Goal: Information Seeking & Learning: Check status

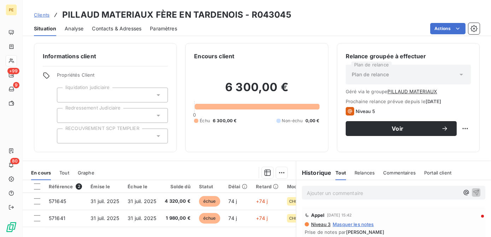
scroll to position [32, 0]
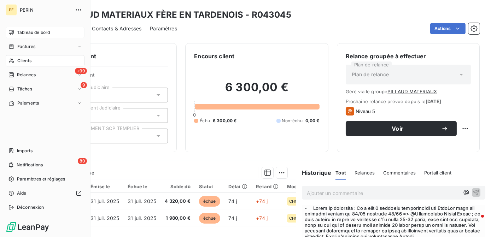
click at [25, 33] on span "Tableau de bord" at bounding box center [33, 32] width 33 height 6
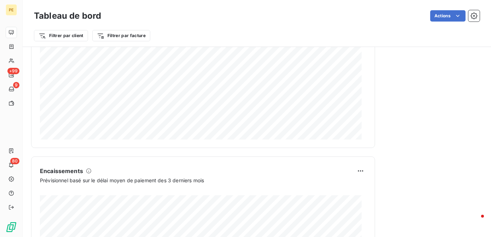
scroll to position [452, 0]
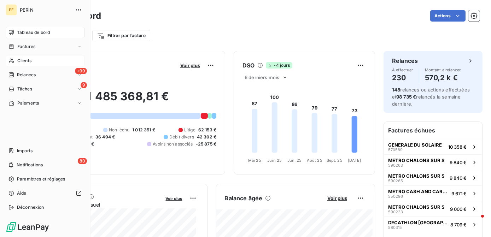
click at [29, 60] on span "Clients" at bounding box center [24, 61] width 14 height 6
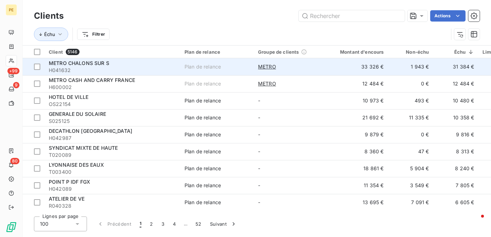
click at [451, 66] on td "31 384 €" at bounding box center [456, 66] width 45 height 17
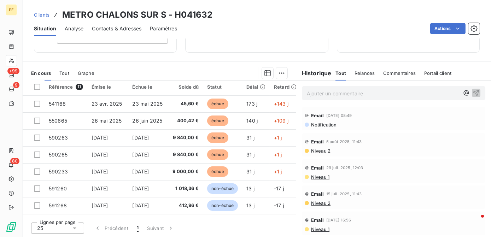
click at [317, 153] on span "Niveau 2" at bounding box center [321, 151] width 20 height 6
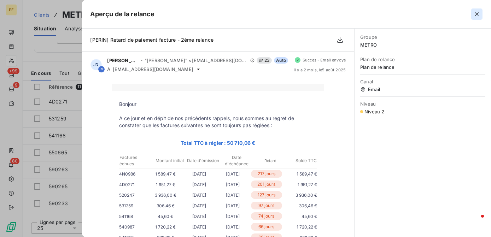
click at [479, 15] on icon "button" at bounding box center [477, 14] width 7 height 7
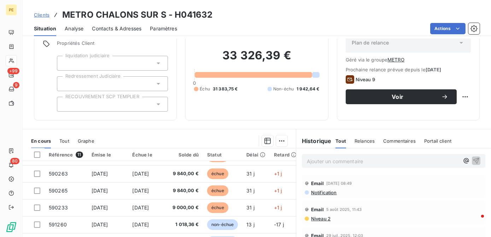
scroll to position [66, 0]
click at [321, 192] on span "Notification" at bounding box center [324, 193] width 27 height 6
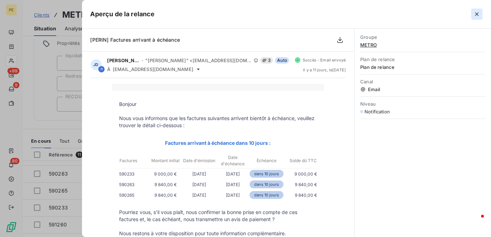
click at [479, 17] on icon "button" at bounding box center [477, 14] width 7 height 7
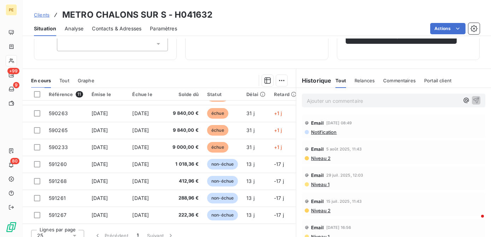
scroll to position [96, 0]
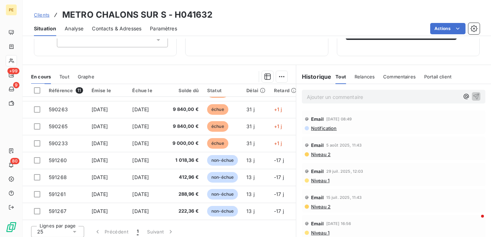
click at [315, 154] on span "Niveau 2" at bounding box center [321, 155] width 20 height 6
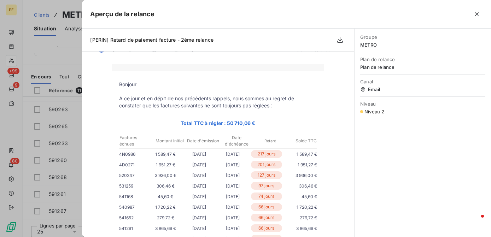
scroll to position [0, 0]
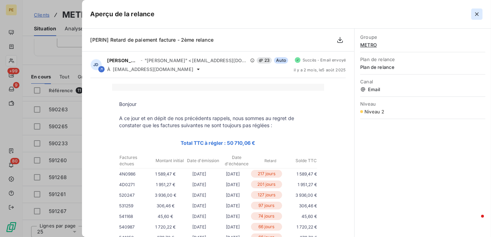
click at [481, 11] on button "button" at bounding box center [477, 13] width 11 height 11
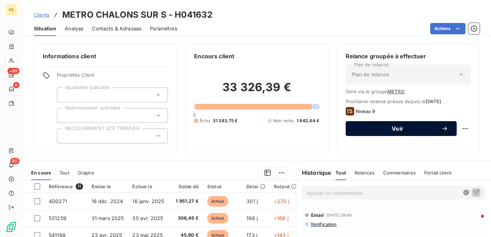
click at [448, 130] on button "Voir" at bounding box center [401, 128] width 111 height 15
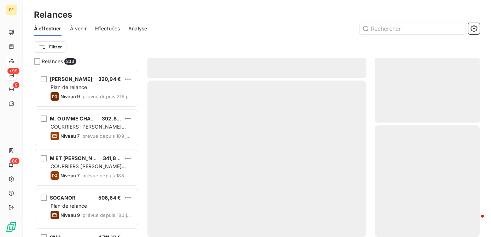
scroll to position [163, 100]
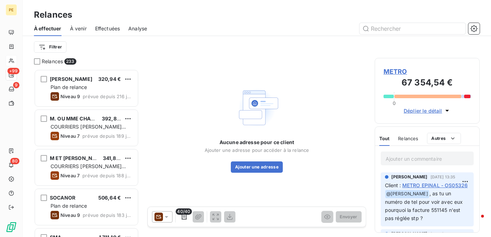
click at [163, 217] on icon at bounding box center [166, 217] width 7 height 7
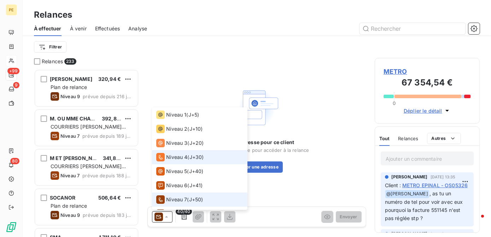
scroll to position [0, 0]
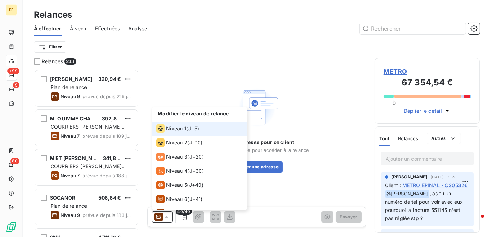
click at [183, 129] on span "Niveau 1" at bounding box center [176, 128] width 20 height 7
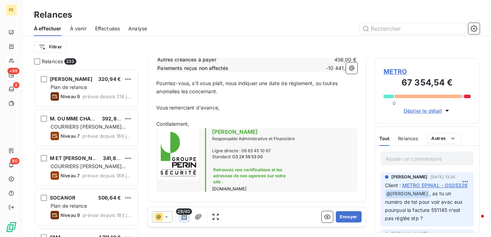
click at [182, 219] on icon "button" at bounding box center [184, 217] width 5 height 6
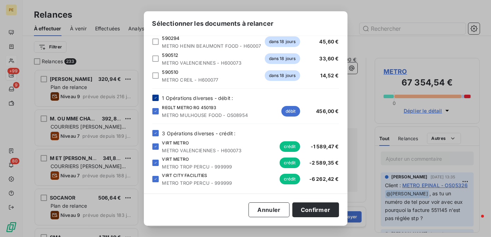
click at [156, 98] on icon at bounding box center [156, 97] width 2 height 1
click at [157, 134] on icon at bounding box center [156, 133] width 4 height 4
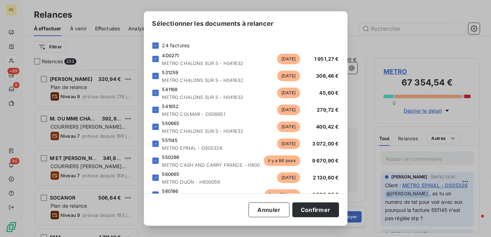
scroll to position [30, 0]
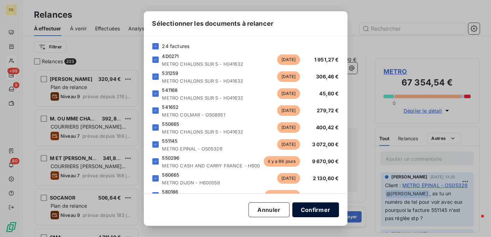
click at [317, 212] on button "Confirmer" at bounding box center [316, 210] width 47 height 15
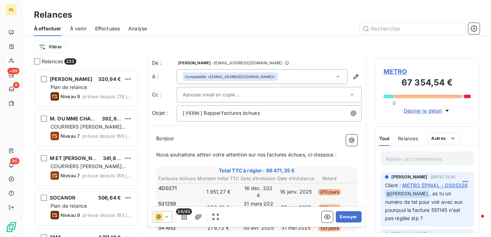
scroll to position [0, 0]
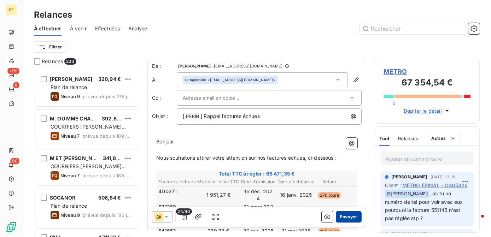
click at [348, 219] on button "Envoyer" at bounding box center [349, 217] width 26 height 11
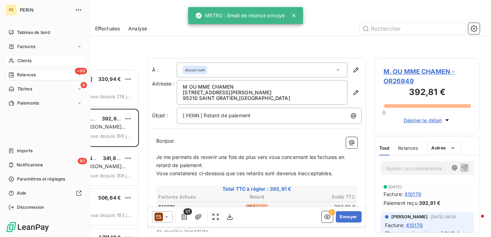
click at [23, 62] on span "Clients" at bounding box center [24, 61] width 14 height 6
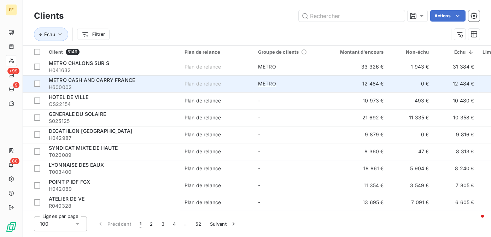
click at [79, 83] on div "METRO CASH AND CARRY FRANCE" at bounding box center [112, 80] width 127 height 7
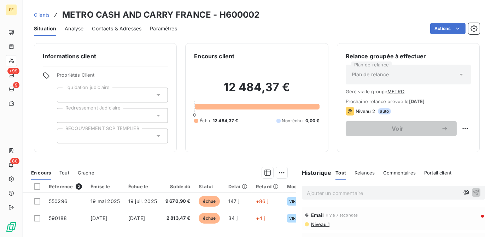
click at [118, 29] on span "Contacts & Adresses" at bounding box center [117, 28] width 50 height 7
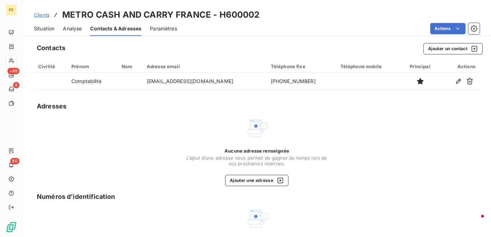
click at [48, 30] on span "Situation" at bounding box center [44, 28] width 21 height 7
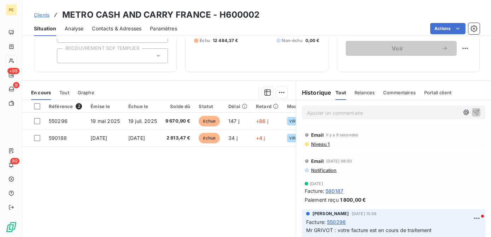
scroll to position [96, 0]
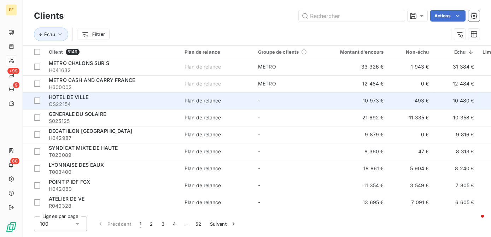
click at [93, 103] on span "OS22154" at bounding box center [112, 104] width 127 height 7
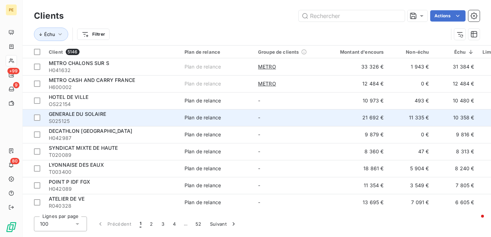
click at [82, 119] on span "S025125" at bounding box center [112, 121] width 127 height 7
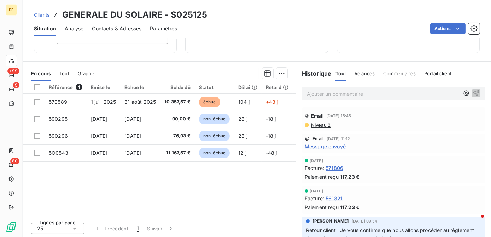
scroll to position [100, 0]
click at [321, 127] on span "Niveau 2" at bounding box center [321, 125] width 20 height 6
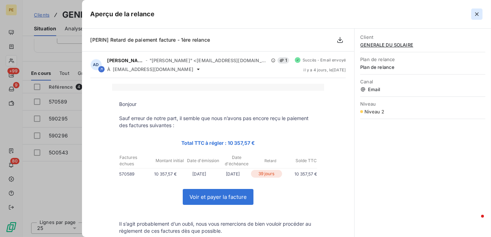
click at [475, 12] on icon "button" at bounding box center [477, 14] width 7 height 7
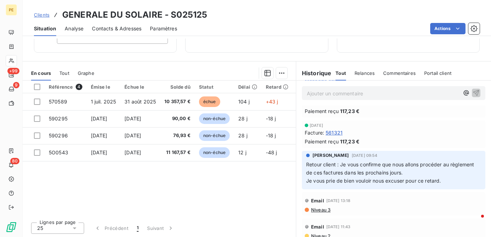
scroll to position [64, 0]
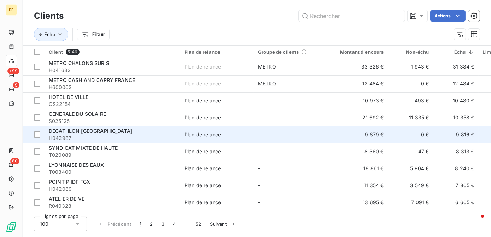
click at [98, 137] on span "H042987" at bounding box center [112, 138] width 127 height 7
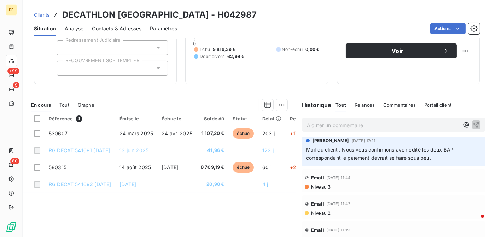
scroll to position [128, 0]
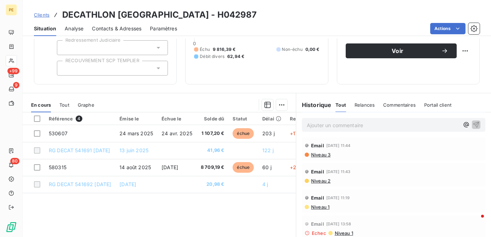
click at [318, 155] on span "Niveau 3" at bounding box center [321, 155] width 20 height 6
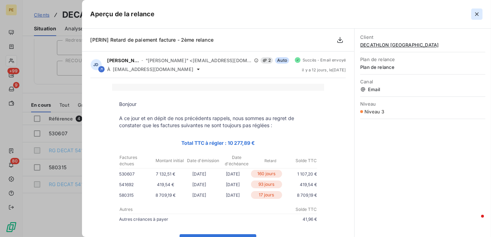
click at [479, 13] on icon "button" at bounding box center [477, 14] width 7 height 7
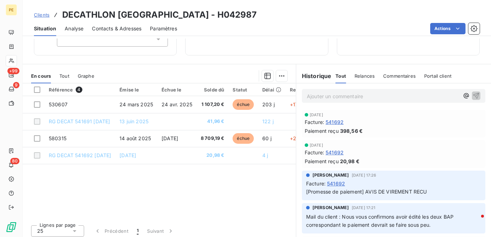
scroll to position [100, 0]
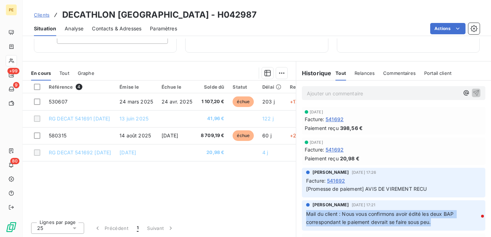
drag, startPoint x: 429, startPoint y: 223, endPoint x: 296, endPoint y: 210, distance: 132.9
click at [296, 210] on div "Julie DOLIQUE 2 oct. 2025, 17:21 Mail du client : Nous vous confirmons avoir éd…" at bounding box center [393, 215] width 195 height 33
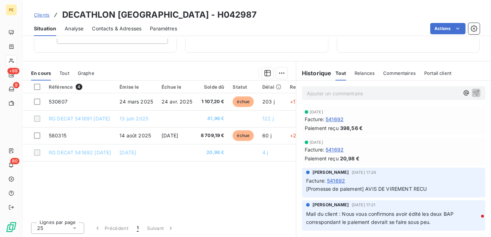
click at [181, 186] on div "Référence 4 Émise le Échue le Solde dû Statut Délai Retard Mode de règlement Ch…" at bounding box center [159, 149] width 273 height 136
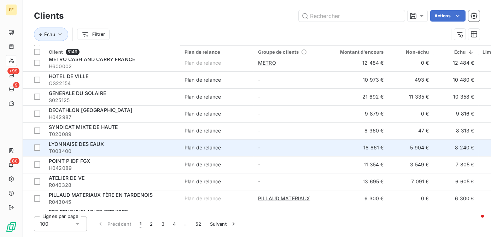
scroll to position [32, 0]
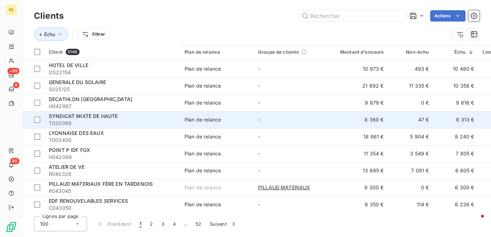
click at [93, 120] on span "T020089" at bounding box center [112, 123] width 127 height 7
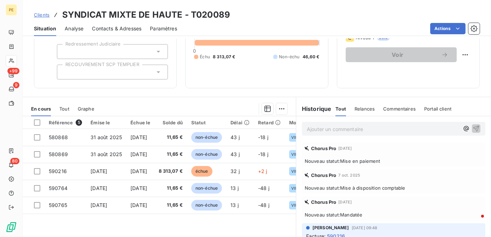
scroll to position [96, 0]
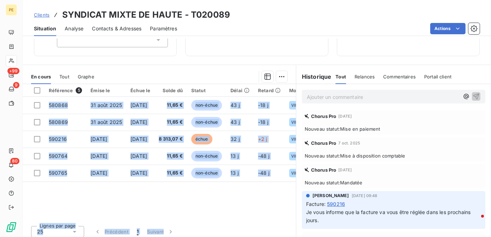
drag, startPoint x: 213, startPoint y: 220, endPoint x: 287, endPoint y: 219, distance: 74.6
click at [287, 219] on div "Référence 5 Émise le Échue le Solde dû Statut Délai Retard Mode de règlement Ch…" at bounding box center [159, 162] width 273 height 157
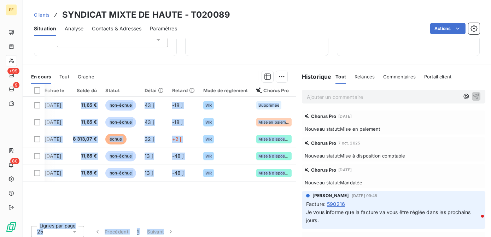
scroll to position [0, 0]
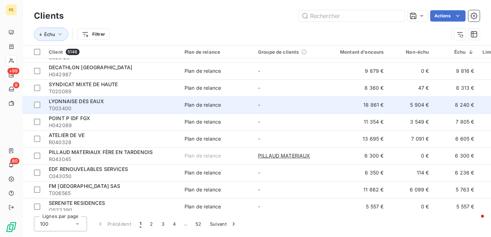
scroll to position [64, 0]
click at [97, 105] on span "T003400" at bounding box center [112, 108] width 127 height 7
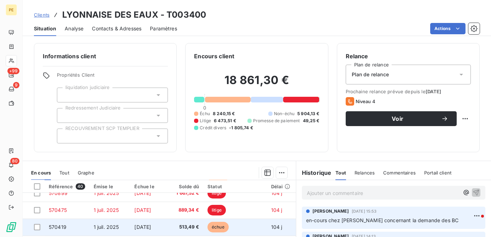
scroll to position [304, 0]
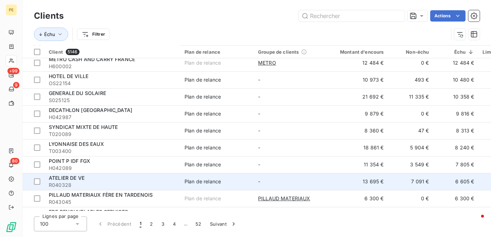
scroll to position [32, 0]
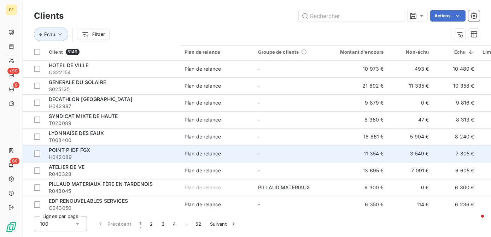
click at [80, 157] on span "H042089" at bounding box center [112, 157] width 127 height 7
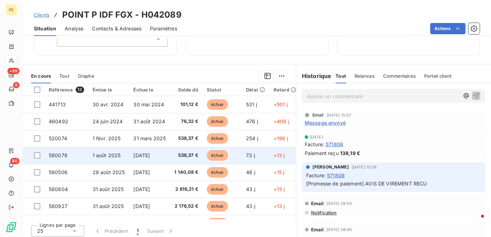
scroll to position [100, 0]
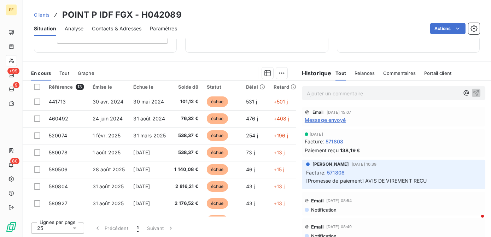
click at [337, 120] on span "Message envoyé" at bounding box center [325, 119] width 41 height 7
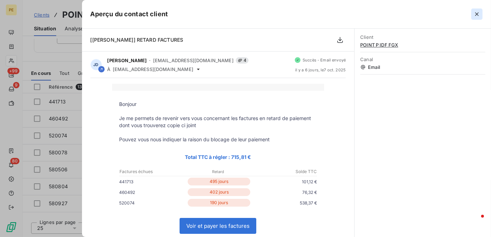
click at [480, 15] on icon "button" at bounding box center [477, 14] width 7 height 7
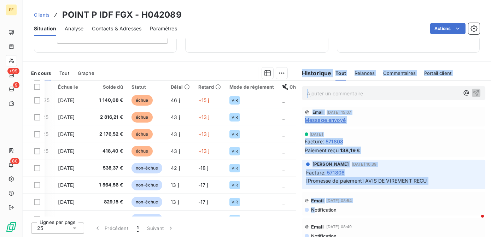
scroll to position [79, 104]
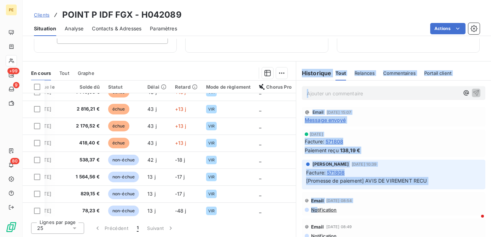
drag, startPoint x: 193, startPoint y: 217, endPoint x: 315, endPoint y: 209, distance: 122.3
click at [315, 209] on div "En cours Tout Graphe Référence 13 Émise le Échue le Solde dû Statut Délai Retar…" at bounding box center [257, 149] width 469 height 177
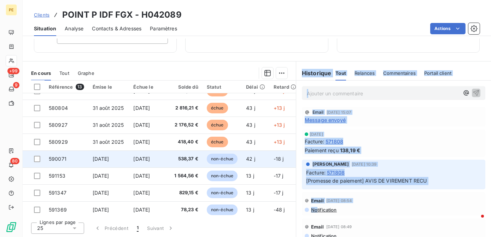
scroll to position [0, 0]
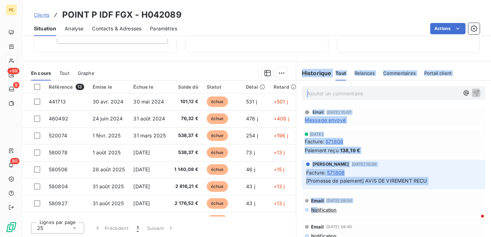
click at [446, 129] on div "25 sept. 2025 Facture : 571808 Paiement reçu 138,19 €" at bounding box center [394, 143] width 184 height 28
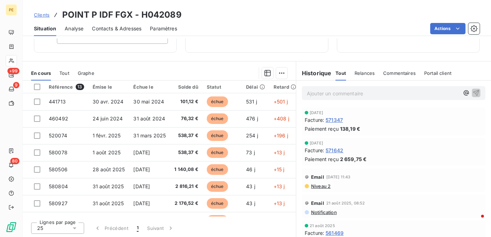
scroll to position [193, 0]
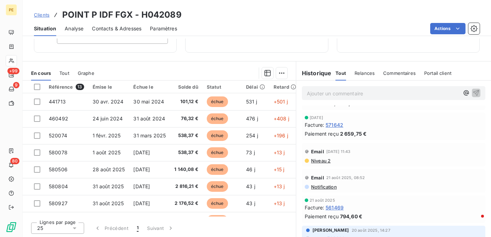
click at [324, 158] on span "Niveau 2" at bounding box center [321, 161] width 20 height 6
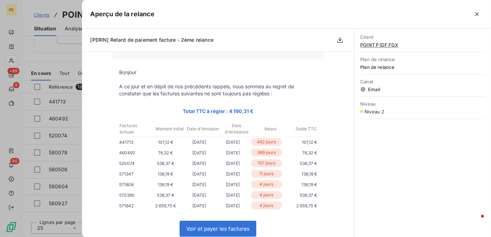
scroll to position [64, 0]
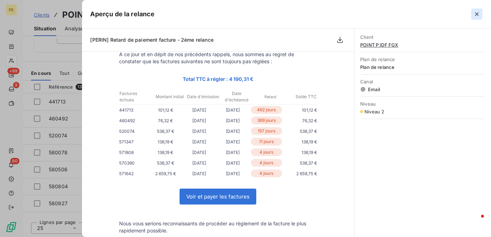
click at [478, 13] on icon "button" at bounding box center [477, 14] width 4 height 4
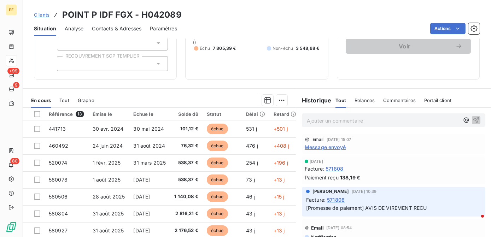
scroll to position [36, 0]
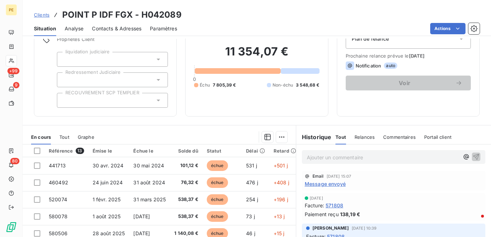
click at [328, 186] on span "Message envoyé" at bounding box center [325, 183] width 41 height 7
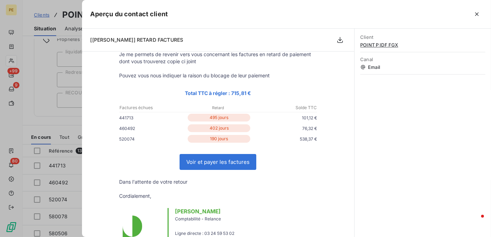
scroll to position [0, 0]
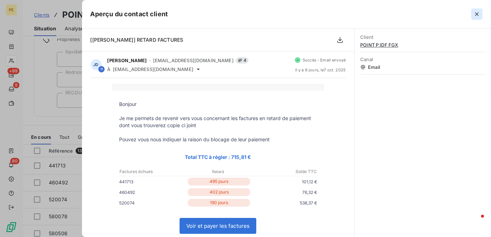
click at [480, 15] on icon "button" at bounding box center [477, 14] width 7 height 7
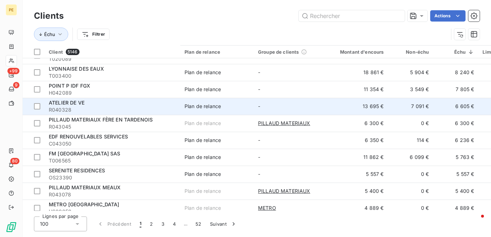
click at [131, 110] on span "R040328" at bounding box center [112, 109] width 127 height 7
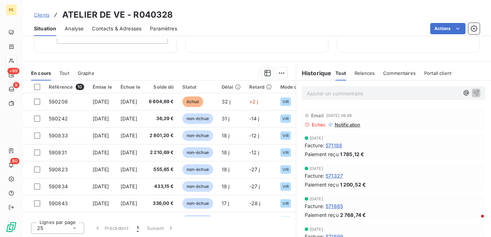
click at [339, 124] on span "Notification" at bounding box center [347, 125] width 27 height 6
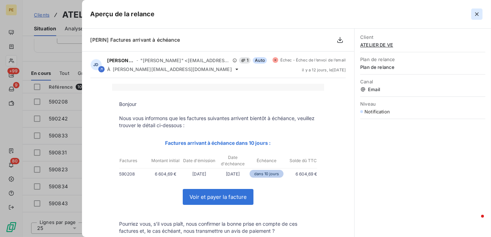
click at [479, 14] on icon "button" at bounding box center [477, 14] width 7 height 7
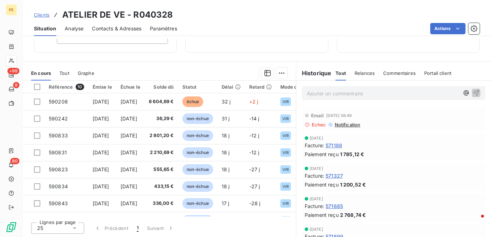
click at [100, 31] on span "Contacts & Adresses" at bounding box center [117, 28] width 50 height 7
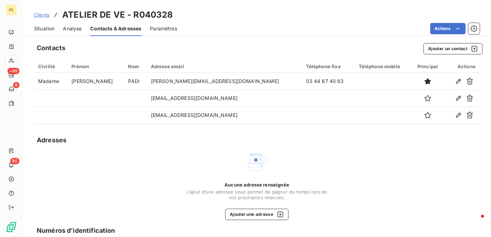
click at [42, 30] on span "Situation" at bounding box center [44, 28] width 21 height 7
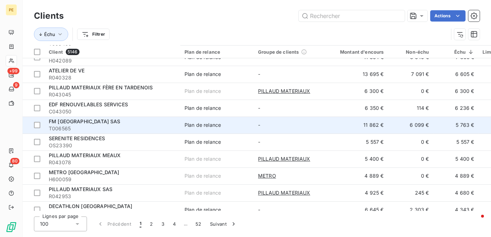
scroll to position [161, 0]
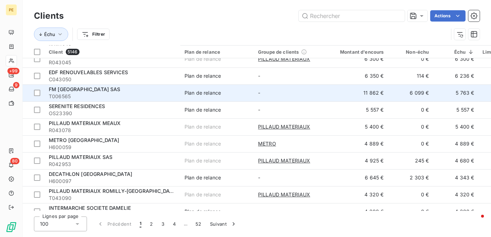
click at [129, 94] on span "T006565" at bounding box center [112, 96] width 127 height 7
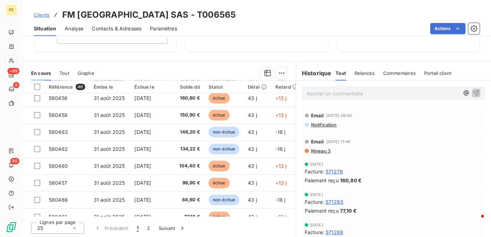
scroll to position [304, 0]
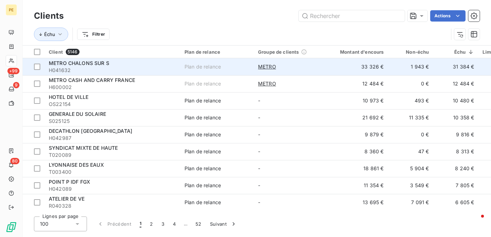
click at [464, 69] on td "31 384 €" at bounding box center [456, 66] width 45 height 17
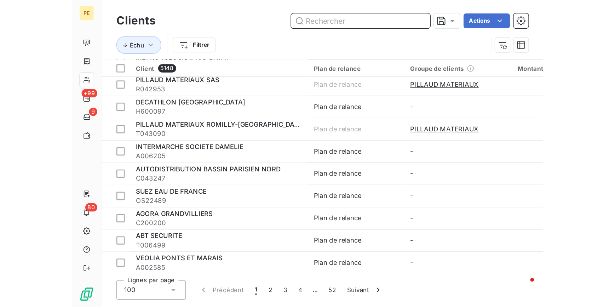
scroll to position [257, 0]
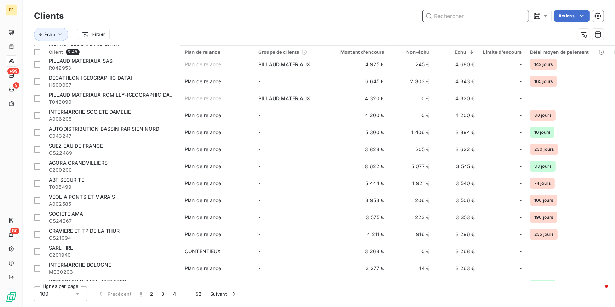
click at [491, 21] on input "text" at bounding box center [475, 15] width 106 height 11
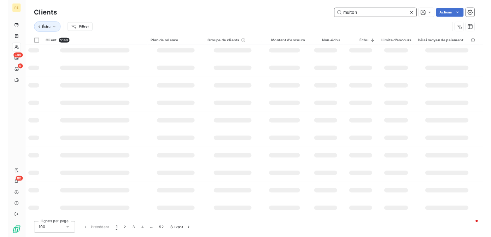
scroll to position [0, 0]
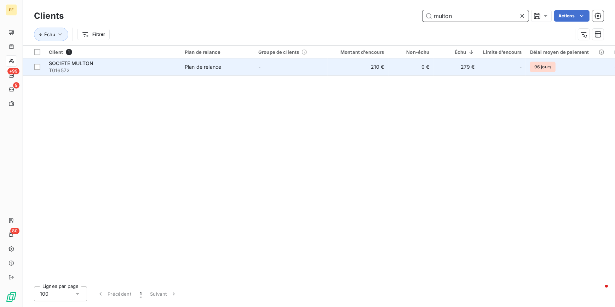
type input "multon"
click at [479, 63] on td "-" at bounding box center [502, 66] width 47 height 17
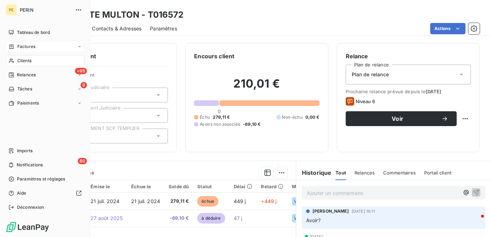
click at [27, 48] on span "Factures" at bounding box center [26, 47] width 18 height 6
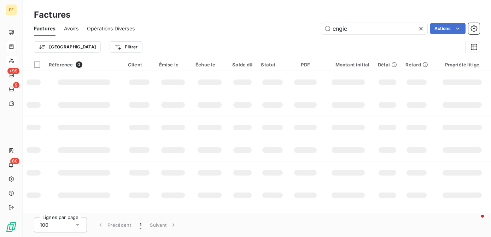
drag, startPoint x: 353, startPoint y: 31, endPoint x: 286, endPoint y: 40, distance: 67.8
click at [287, 40] on div "Factures Avoirs Opérations Diverses engie Actions Trier Filtrer" at bounding box center [257, 39] width 469 height 37
type input "521220"
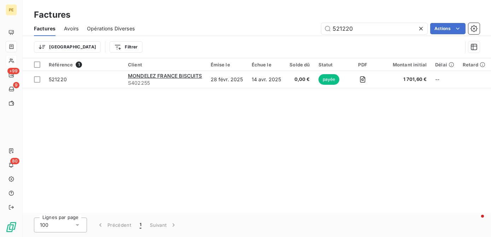
drag, startPoint x: 361, startPoint y: 26, endPoint x: 244, endPoint y: 15, distance: 117.3
click at [244, 15] on div "Factures Factures Avoirs Opérations Diverses 521220 Actions Trier Filtrer" at bounding box center [257, 29] width 469 height 58
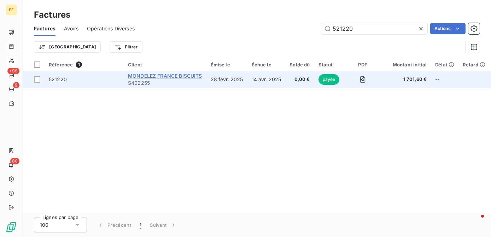
click at [189, 76] on span "MONDELEZ FRANCE BISCUITS" at bounding box center [165, 76] width 74 height 6
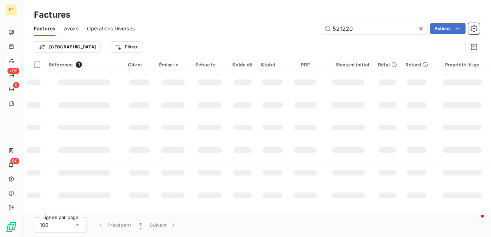
drag, startPoint x: 368, startPoint y: 31, endPoint x: 93, endPoint y: 0, distance: 276.2
click at [98, 1] on div "Factures Factures Avoirs Opérations Diverses 521220 Actions Trier Filtrer" at bounding box center [257, 29] width 469 height 58
type input "561027"
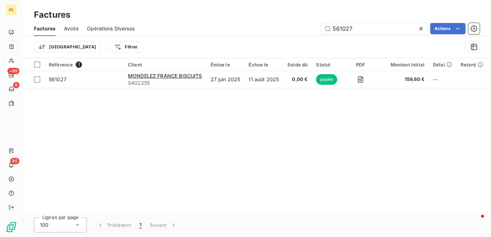
click at [422, 29] on icon at bounding box center [421, 28] width 7 height 7
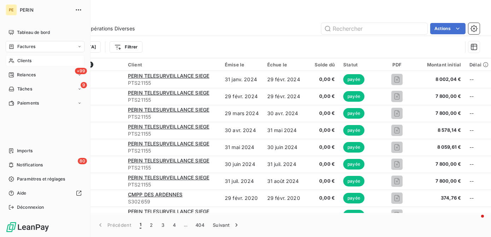
click at [18, 62] on span "Clients" at bounding box center [24, 61] width 14 height 6
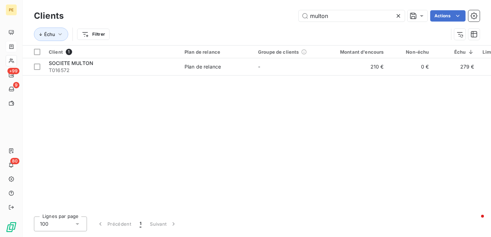
drag, startPoint x: 344, startPoint y: 17, endPoint x: 123, endPoint y: 11, distance: 220.5
click at [131, 13] on div "multon Actions" at bounding box center [276, 15] width 408 height 11
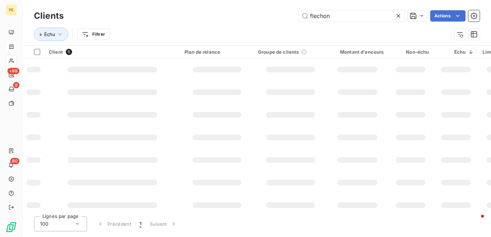
type input "flechon"
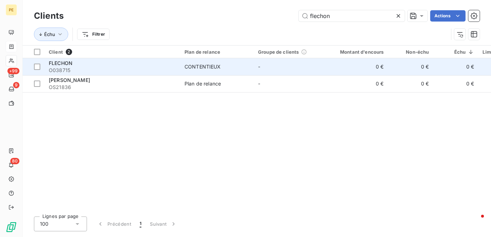
click at [182, 64] on td "CONTENTIEUX" at bounding box center [217, 66] width 74 height 17
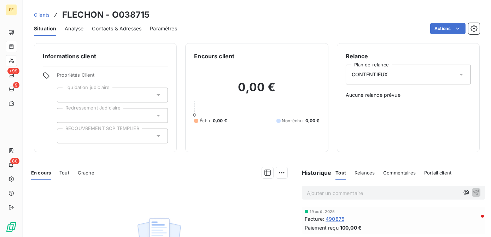
scroll to position [32, 0]
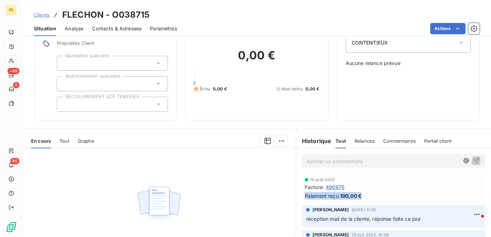
drag, startPoint x: 380, startPoint y: 194, endPoint x: 294, endPoint y: 198, distance: 86.4
click at [296, 198] on div "19 août 2025 Facture : 490875 Paiement reçu 100,00 €" at bounding box center [393, 189] width 195 height 30
click at [395, 188] on div "Facture : 490875" at bounding box center [394, 187] width 178 height 7
click at [60, 142] on span "Tout" at bounding box center [64, 141] width 10 height 6
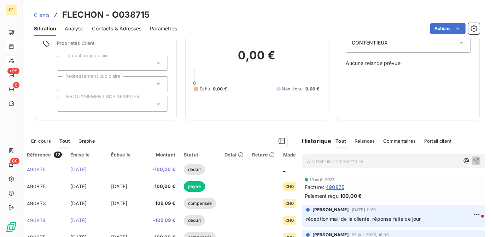
click at [44, 142] on span "En cours" at bounding box center [41, 141] width 20 height 6
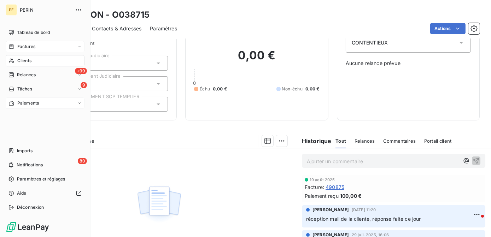
click at [23, 103] on span "Paiements" at bounding box center [28, 103] width 22 height 6
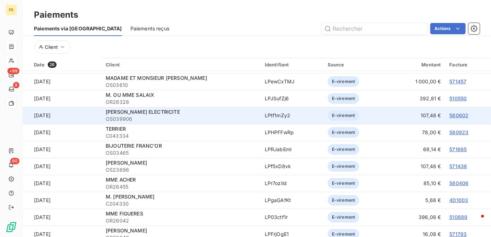
scroll to position [64, 0]
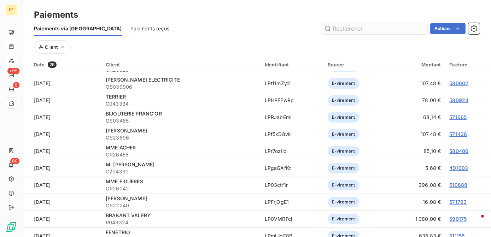
click at [363, 31] on input "text" at bounding box center [375, 28] width 106 height 11
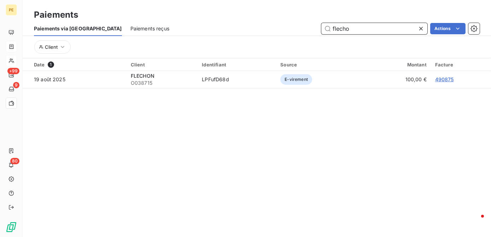
drag, startPoint x: 369, startPoint y: 30, endPoint x: 252, endPoint y: 30, distance: 116.4
click at [252, 30] on div "flecho Actions" at bounding box center [329, 28] width 302 height 11
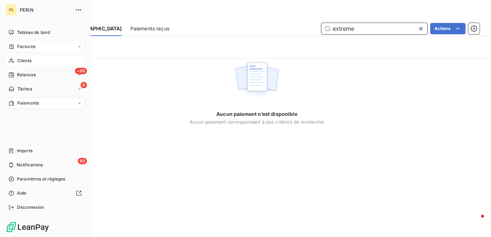
type input "extreme"
click at [19, 63] on span "Clients" at bounding box center [24, 61] width 14 height 6
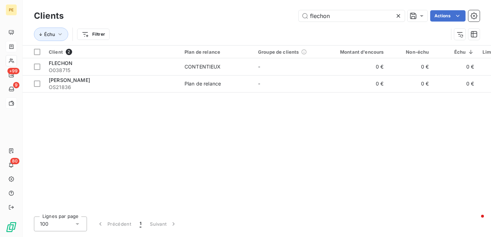
drag, startPoint x: 334, startPoint y: 18, endPoint x: 242, endPoint y: 12, distance: 91.8
click at [242, 12] on div "flechon Actions" at bounding box center [276, 15] width 408 height 11
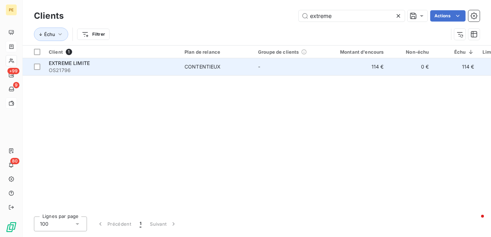
type input "extreme"
click at [384, 67] on td "114 €" at bounding box center [358, 66] width 61 height 17
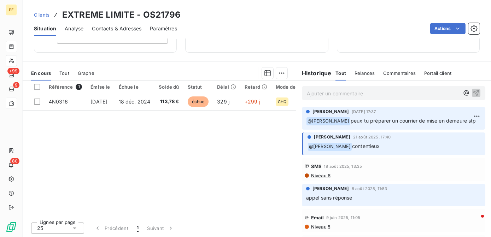
click at [65, 75] on span "Tout" at bounding box center [64, 73] width 10 height 6
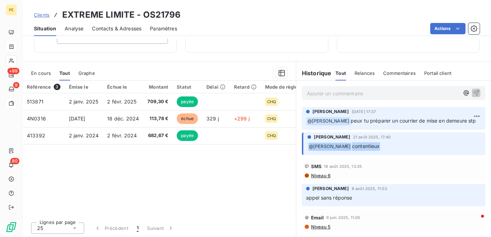
drag, startPoint x: 403, startPoint y: 146, endPoint x: 304, endPoint y: 145, distance: 99.8
click at [304, 145] on div "Cynthia GERTHOFFER 21 août 2025, 17:40 ﻿ @ amandine Dermont contentieux" at bounding box center [394, 144] width 184 height 23
click at [198, 194] on div "Référence 3 Émise le Échue le Montant Statut Délai Retard Mode de règlement Cho…" at bounding box center [159, 149] width 273 height 136
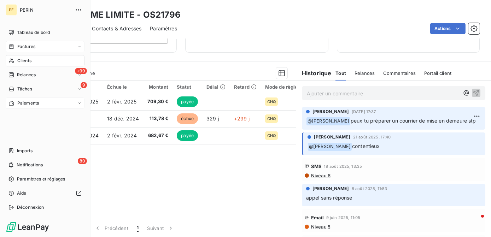
click at [23, 63] on span "Clients" at bounding box center [24, 61] width 14 height 6
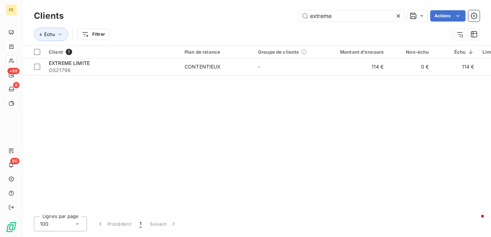
drag, startPoint x: 341, startPoint y: 16, endPoint x: 233, endPoint y: 15, distance: 108.3
click at [234, 15] on div "extreme Actions" at bounding box center [276, 15] width 408 height 11
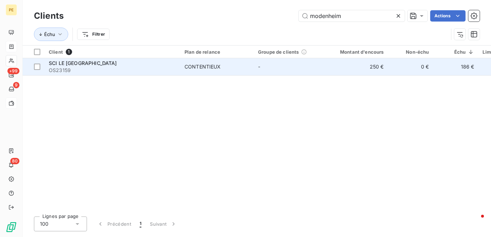
type input "modenheim"
click at [127, 68] on span "OS23159" at bounding box center [112, 70] width 127 height 7
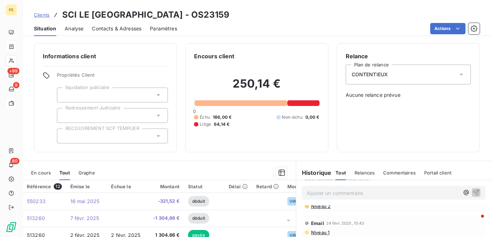
click at [36, 171] on span "En cours" at bounding box center [41, 173] width 20 height 6
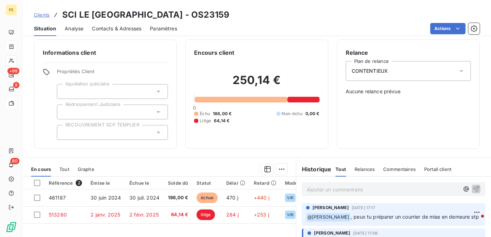
scroll to position [68, 0]
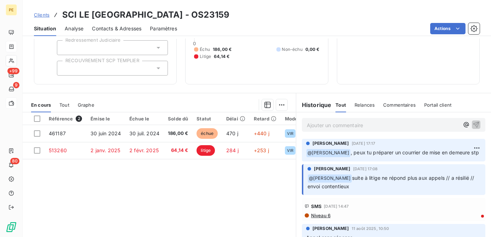
click at [63, 105] on span "Tout" at bounding box center [64, 105] width 10 height 6
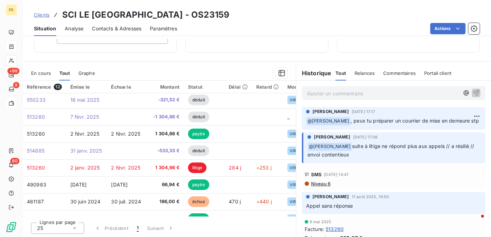
scroll to position [0, 0]
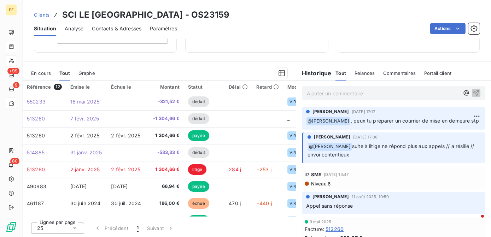
click at [41, 73] on span "En cours" at bounding box center [41, 73] width 20 height 6
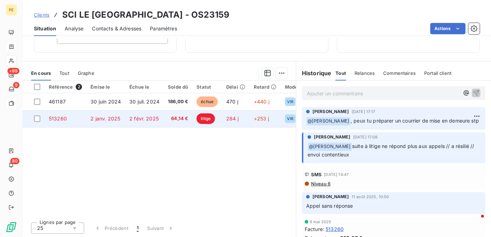
click at [116, 125] on td "2 janv. 2025" at bounding box center [105, 118] width 39 height 17
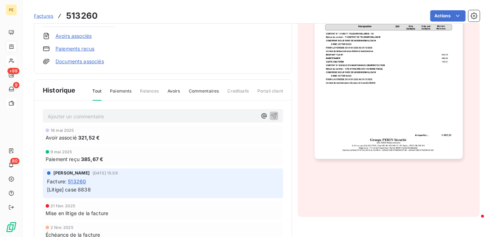
scroll to position [154, 0]
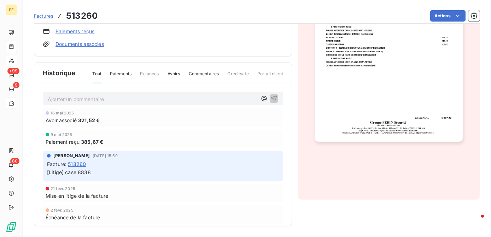
click at [417, 98] on img "button" at bounding box center [389, 36] width 148 height 209
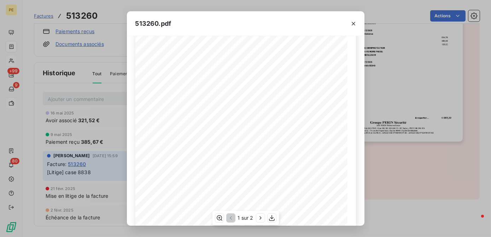
scroll to position [127, 0]
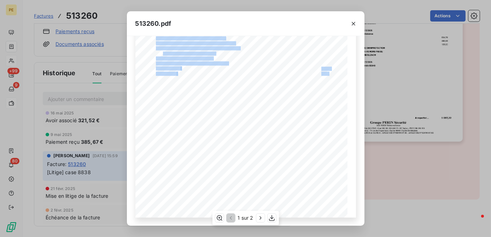
click at [314, 74] on div "Groupe PERIN SÈcuritÈ Cernay Location GÈrance Omni SÈcuritÈ ZA du Vignoble - 1 …" at bounding box center [245, 68] width 221 height 300
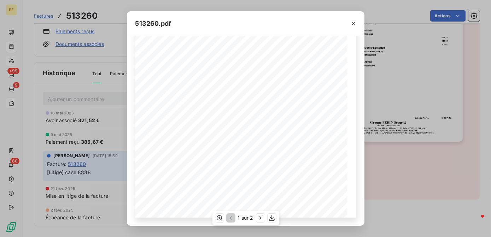
click at [327, 79] on span "108,00" at bounding box center [326, 78] width 9 height 3
click at [263, 220] on icon "button" at bounding box center [260, 218] width 7 height 7
click at [229, 220] on icon "button" at bounding box center [230, 218] width 7 height 7
click at [353, 24] on icon "button" at bounding box center [353, 23] width 7 height 7
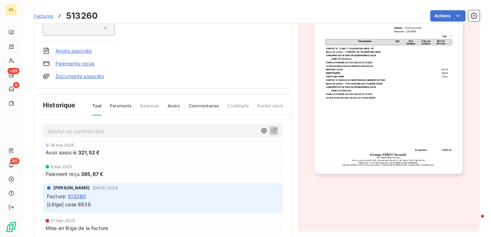
scroll to position [154, 0]
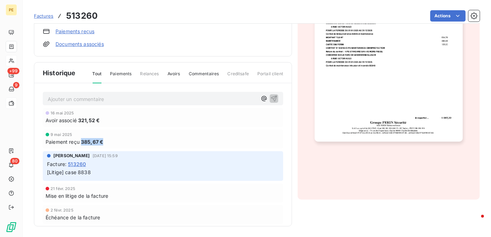
drag, startPoint x: 128, startPoint y: 145, endPoint x: 83, endPoint y: 143, distance: 45.0
click at [83, 143] on div "Paiement reçu 385,67 €" at bounding box center [163, 141] width 235 height 7
click at [146, 190] on div "21 févr. 2025" at bounding box center [163, 189] width 235 height 4
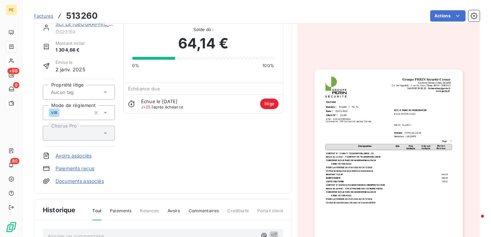
scroll to position [32, 0]
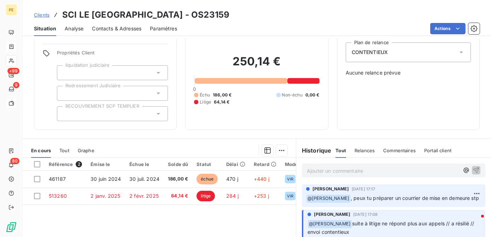
scroll to position [64, 0]
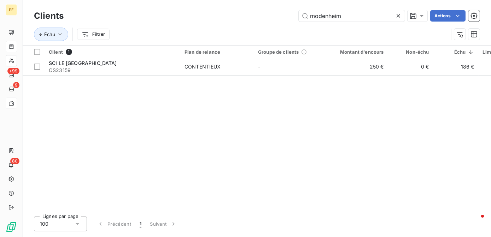
drag, startPoint x: 352, startPoint y: 14, endPoint x: 194, endPoint y: 12, distance: 157.4
click at [195, 12] on div "modenheim Actions" at bounding box center [276, 15] width 408 height 11
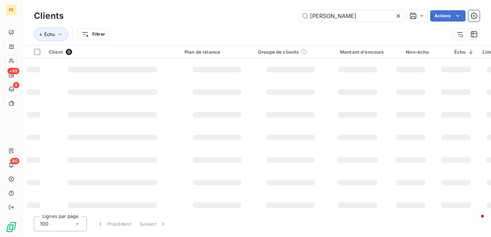
type input "brunner"
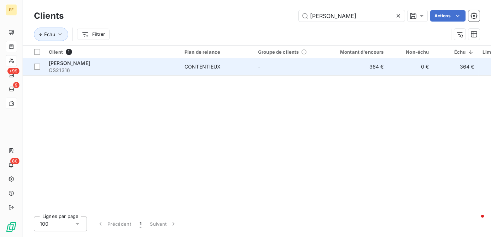
click at [84, 70] on span "OS21316" at bounding box center [112, 70] width 127 height 7
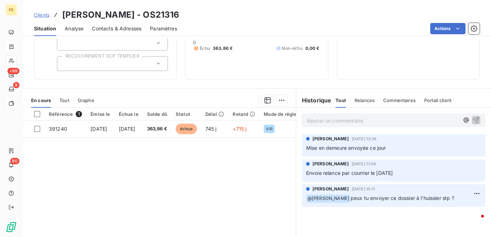
scroll to position [96, 0]
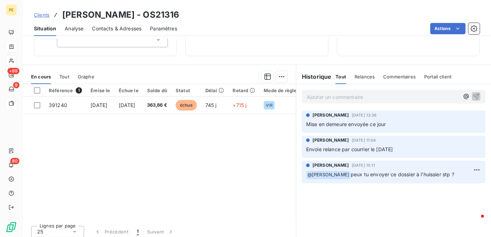
click at [68, 74] on span "Tout" at bounding box center [64, 77] width 10 height 6
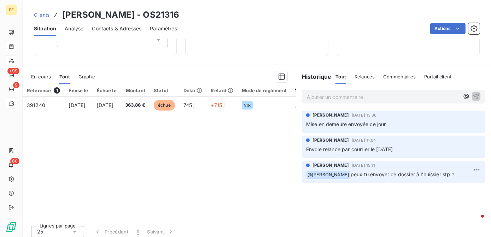
click at [86, 76] on span "Graphe" at bounding box center [87, 77] width 17 height 6
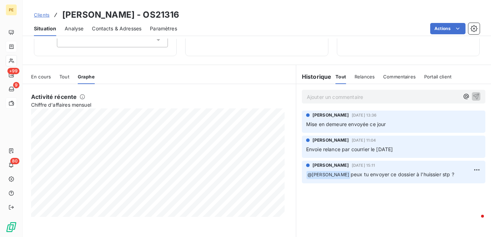
click at [69, 77] on div "En cours Tout Graphe" at bounding box center [159, 76] width 273 height 15
click at [39, 77] on span "En cours" at bounding box center [41, 77] width 20 height 6
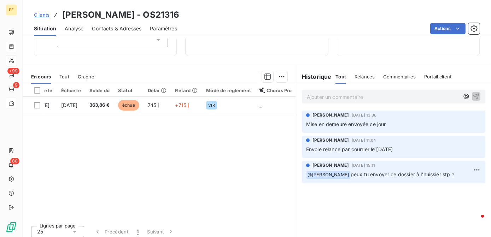
scroll to position [0, 0]
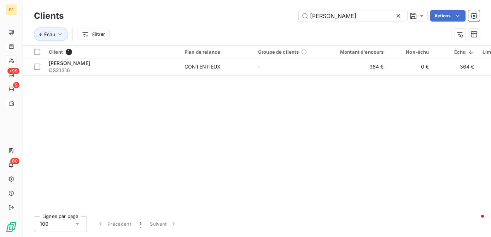
drag, startPoint x: 363, startPoint y: 16, endPoint x: 197, endPoint y: 18, distance: 165.6
click at [201, 18] on div "brunner Actions" at bounding box center [276, 15] width 408 height 11
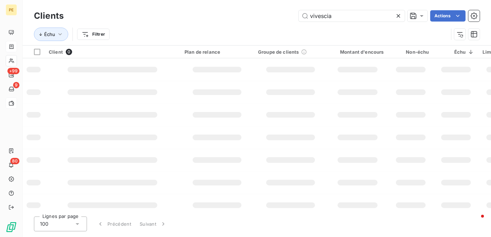
type input "vivescia"
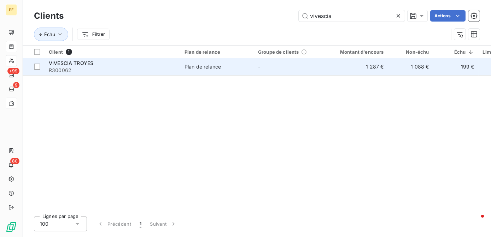
click at [121, 71] on span "R300062" at bounding box center [112, 70] width 127 height 7
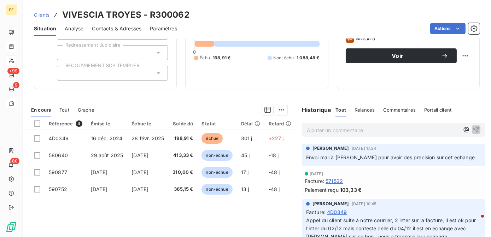
scroll to position [64, 0]
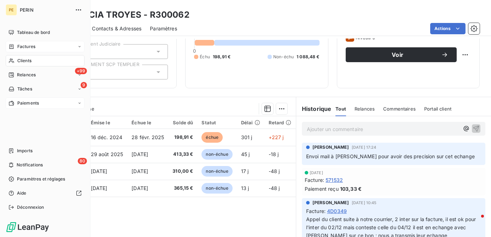
click at [26, 60] on span "Clients" at bounding box center [24, 61] width 14 height 6
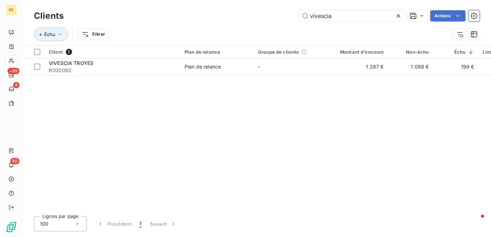
click at [398, 16] on icon at bounding box center [399, 16] width 4 height 4
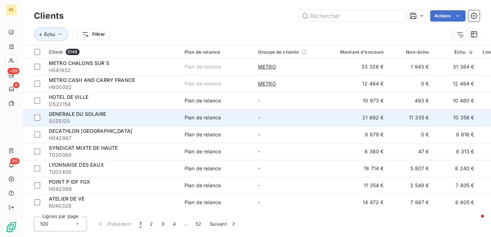
click at [99, 120] on span "S025125" at bounding box center [112, 121] width 127 height 7
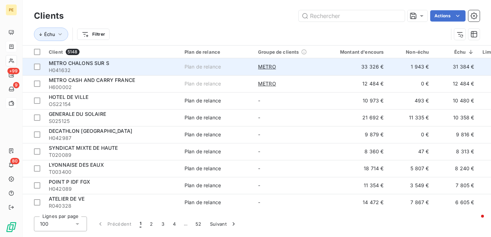
click at [83, 59] on td "METRO CHALONS SUR S H041632" at bounding box center [113, 66] width 136 height 17
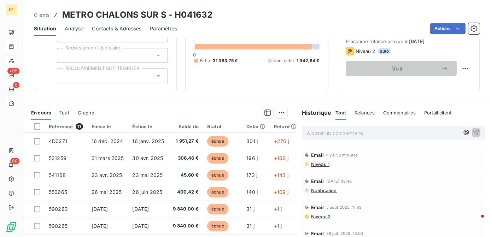
scroll to position [100, 0]
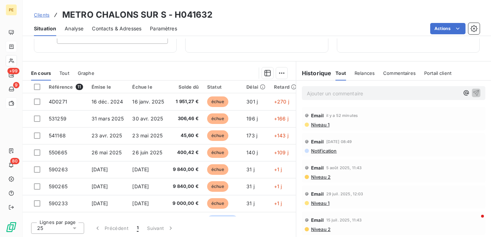
click at [318, 123] on span "Niveau 1" at bounding box center [320, 125] width 19 height 6
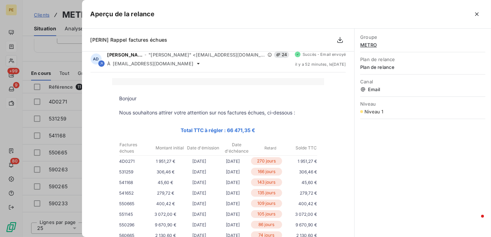
scroll to position [0, 0]
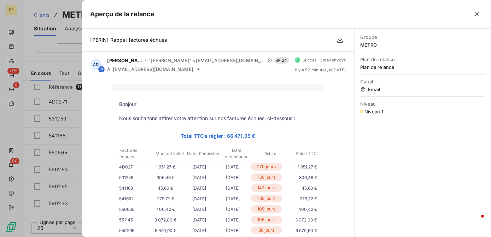
drag, startPoint x: 272, startPoint y: 140, endPoint x: 224, endPoint y: 135, distance: 48.4
click at [224, 135] on td "Total TTC à régler : 66 471,35 €" at bounding box center [218, 136] width 212 height 14
click at [311, 130] on td "Total TTC à régler : 66 471,35 €" at bounding box center [218, 136] width 212 height 14
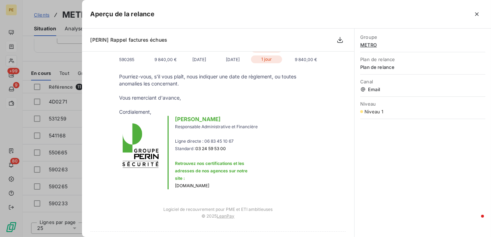
scroll to position [368, 0]
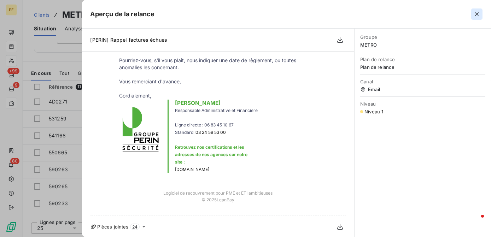
click at [473, 15] on button "button" at bounding box center [477, 13] width 11 height 11
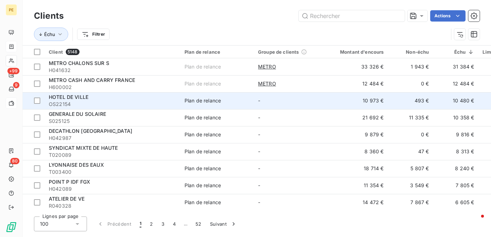
click at [48, 99] on td "HOTEL DE VILLE OS22154" at bounding box center [113, 100] width 136 height 17
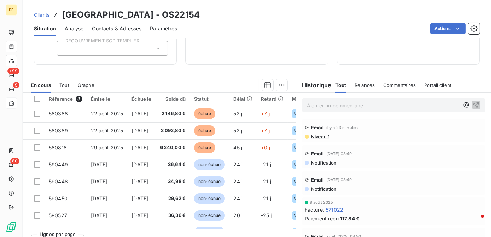
scroll to position [100, 0]
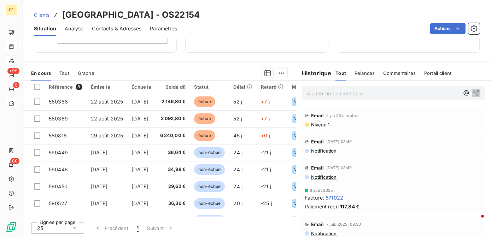
click at [321, 123] on span "Niveau 1" at bounding box center [320, 125] width 19 height 6
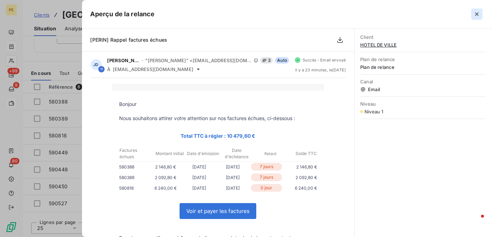
click at [475, 13] on icon "button" at bounding box center [477, 14] width 7 height 7
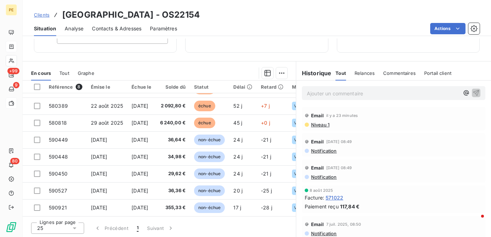
scroll to position [15, 19]
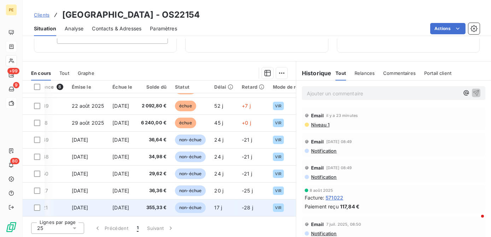
drag, startPoint x: 210, startPoint y: 210, endPoint x: 265, endPoint y: 209, distance: 54.5
click at [265, 209] on tr "590921 26 sept. 2025 10 nov. 2025 355,33 € non-échue 17 j -28 j VIR Mise à disp…" at bounding box center [185, 208] width 363 height 17
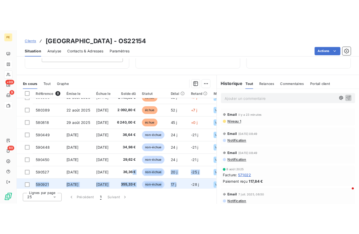
scroll to position [15, 0]
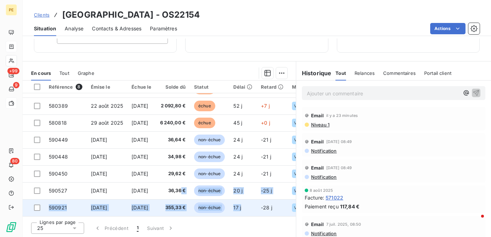
drag, startPoint x: 192, startPoint y: 208, endPoint x: 256, endPoint y: 209, distance: 64.4
click at [256, 209] on tbody "580388 22 août 2025 6 oct. 2025 2 146,80 € échue 52 j +7 j VIR Mise à dispositi…" at bounding box center [204, 149] width 363 height 136
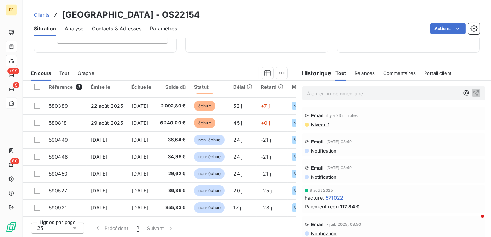
click at [181, 219] on div "Lignes par page 25 Précédent 1 Suivant" at bounding box center [159, 227] width 273 height 21
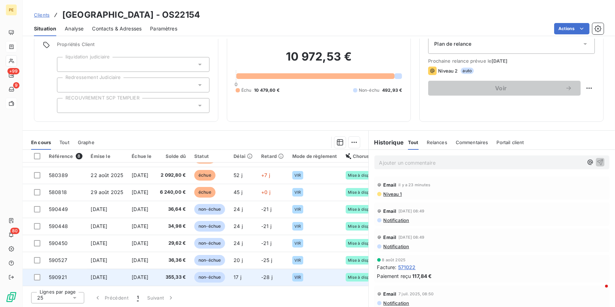
scroll to position [15, 0]
drag, startPoint x: 284, startPoint y: 277, endPoint x: 329, endPoint y: 278, distance: 44.9
click at [329, 237] on tr "590921 26 sept. 2025 10 nov. 2025 355,33 € non-échue 17 j -28 j VIR Mise à disp…" at bounding box center [204, 277] width 363 height 17
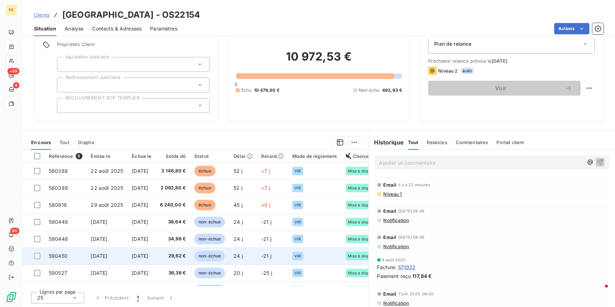
drag, startPoint x: 310, startPoint y: 254, endPoint x: 331, endPoint y: 254, distance: 21.2
click at [331, 237] on div "VIR" at bounding box center [314, 256] width 45 height 8
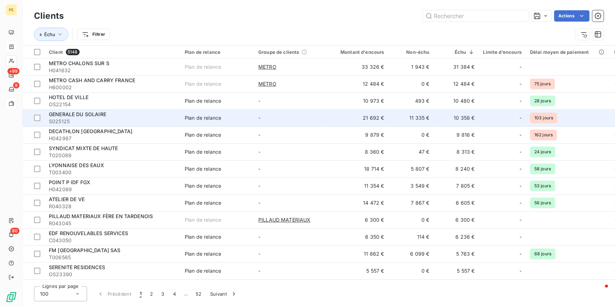
click at [111, 113] on div "GENERALE DU SOLAIRE" at bounding box center [112, 114] width 127 height 7
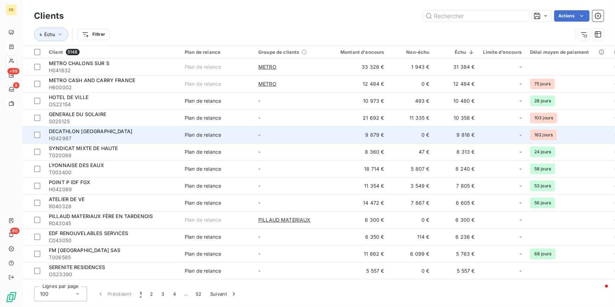
click at [67, 131] on span "DECATHLON [GEOGRAPHIC_DATA]" at bounding box center [90, 131] width 83 height 6
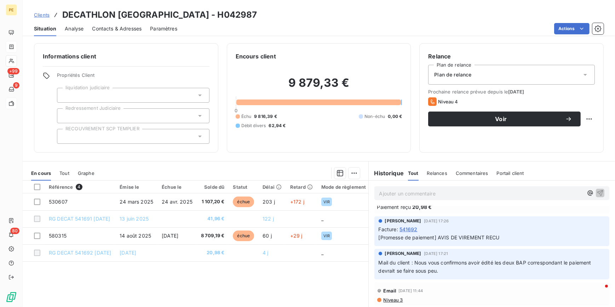
scroll to position [64, 0]
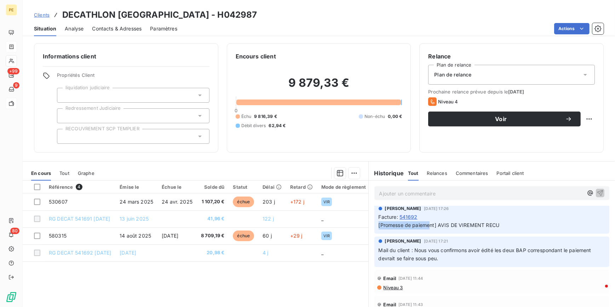
drag, startPoint x: 405, startPoint y: 231, endPoint x: 374, endPoint y: 222, distance: 32.2
click at [374, 222] on div "Julie DOLIQUE 8 oct. 2025, 17:26 Facture : 541692 [Promesse de paiement] AVIS D…" at bounding box center [491, 219] width 235 height 30
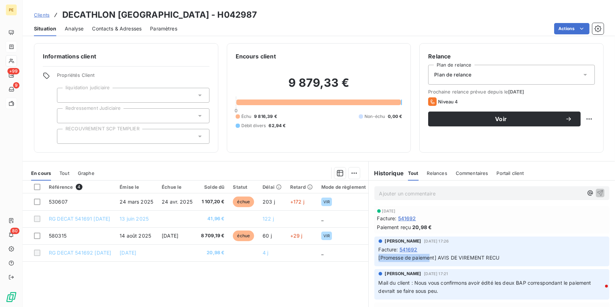
scroll to position [0, 0]
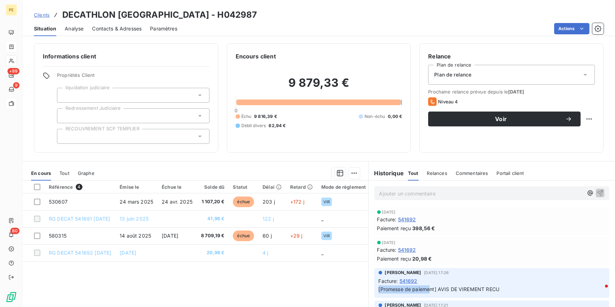
click at [111, 33] on div "Contacts & Adresses" at bounding box center [117, 28] width 50 height 15
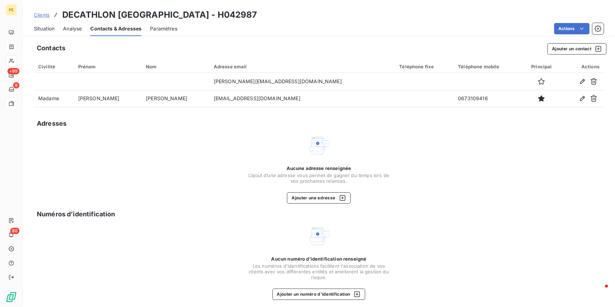
click at [33, 33] on div "Situation Analyse Contacts & Adresses Paramètres Actions" at bounding box center [319, 28] width 592 height 15
click at [35, 34] on div "Situation" at bounding box center [44, 28] width 21 height 15
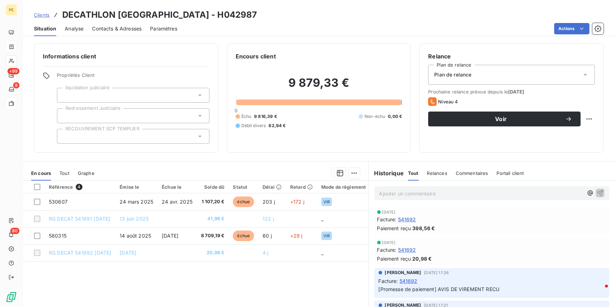
click at [491, 142] on div "Relance Plan de relance Plan de relance Prochaine relance prévue depuis le 8 oc…" at bounding box center [511, 98] width 167 height 92
click at [100, 50] on div "Informations client Propriétés Client liquidation judiciaire Redressement Judic…" at bounding box center [126, 97] width 184 height 109
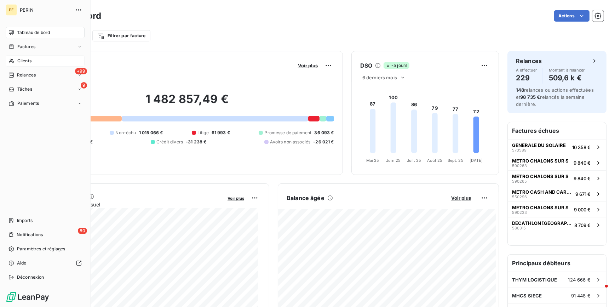
click at [18, 60] on span "Clients" at bounding box center [24, 61] width 14 height 6
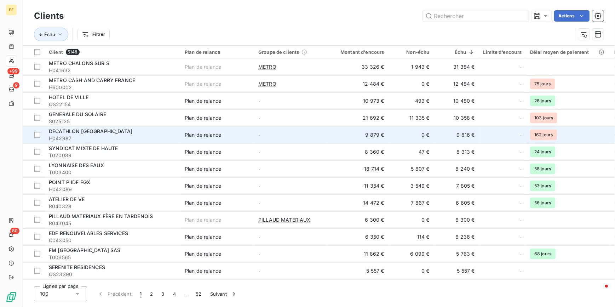
click at [108, 139] on span "H042987" at bounding box center [112, 138] width 127 height 7
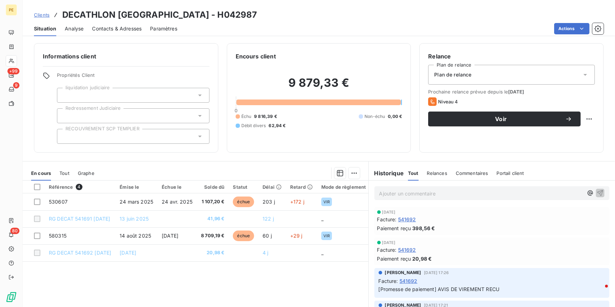
scroll to position [31, 0]
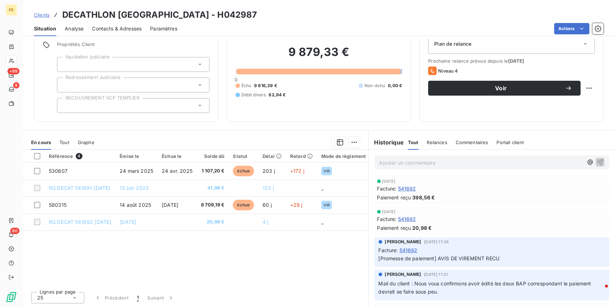
click at [125, 29] on span "Contacts & Adresses" at bounding box center [117, 28] width 50 height 7
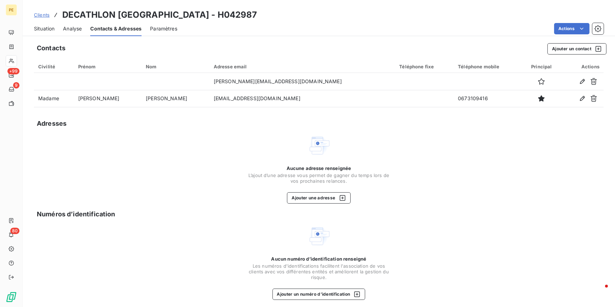
click at [45, 29] on span "Situation" at bounding box center [44, 28] width 21 height 7
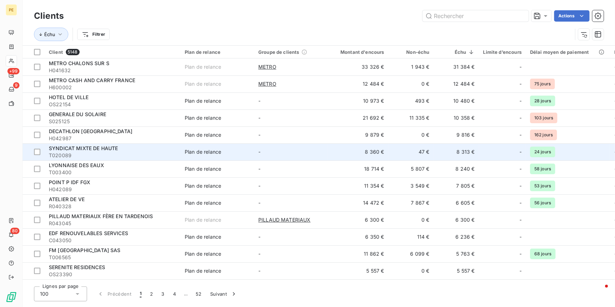
click at [106, 152] on span "T020089" at bounding box center [112, 155] width 127 height 7
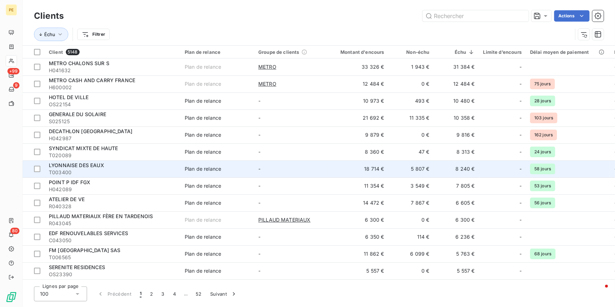
click at [97, 169] on span "T003400" at bounding box center [112, 172] width 127 height 7
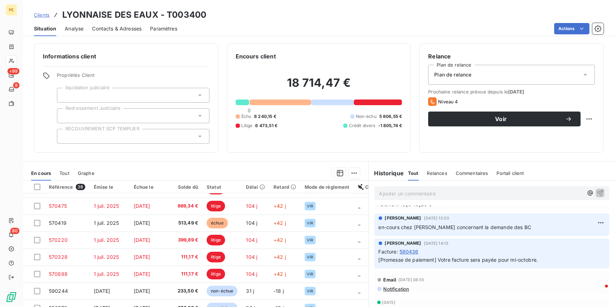
scroll to position [64, 0]
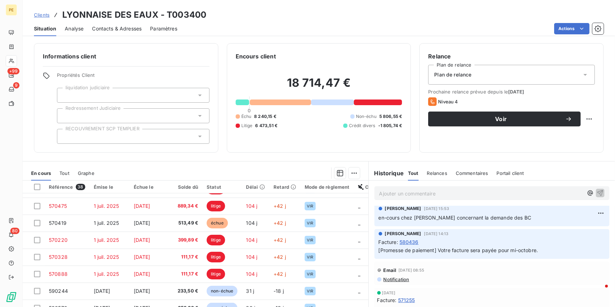
click at [112, 29] on span "Contacts & Adresses" at bounding box center [117, 28] width 50 height 7
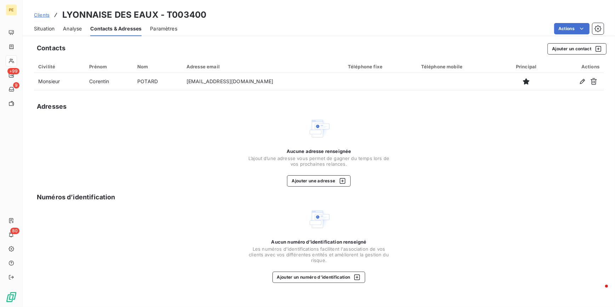
click at [39, 28] on span "Situation" at bounding box center [44, 28] width 21 height 7
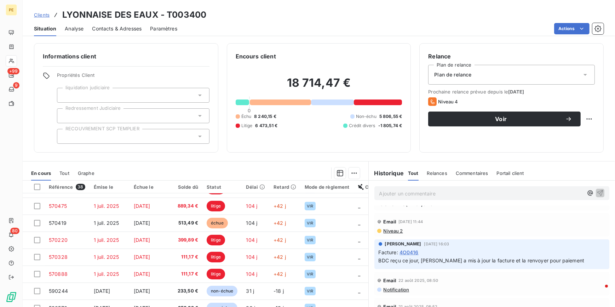
scroll to position [225, 0]
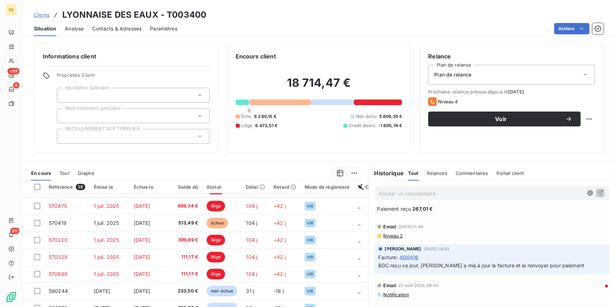
click at [396, 234] on span "Niveau 2" at bounding box center [393, 236] width 20 height 6
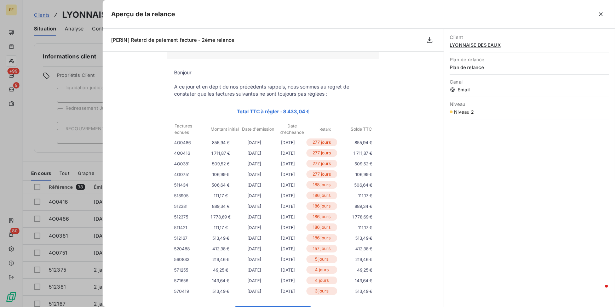
scroll to position [64, 0]
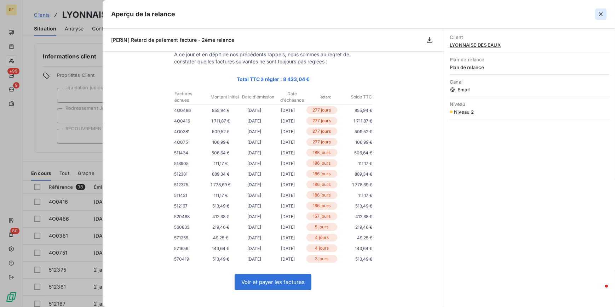
click at [602, 11] on icon "button" at bounding box center [600, 14] width 7 height 7
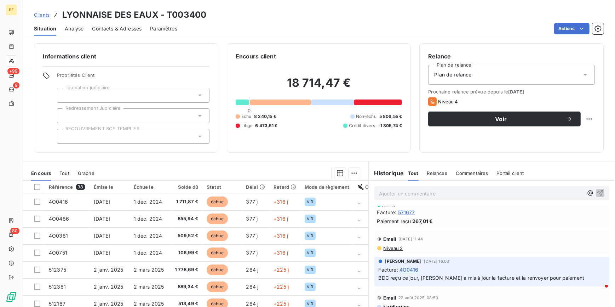
scroll to position [289, 0]
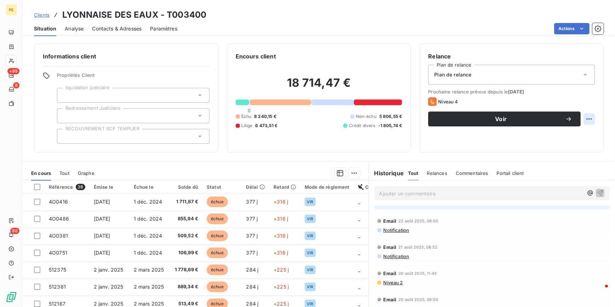
click at [589, 118] on html "PE +99 9 80 Clients LYONNAISE DES EAUX - T003400 Situation Analyse Contacts & A…" at bounding box center [307, 153] width 615 height 307
click at [511, 104] on html "PE +99 9 80 Clients LYONNAISE DES EAUX - T003400 Situation Analyse Contacts & A…" at bounding box center [307, 153] width 615 height 307
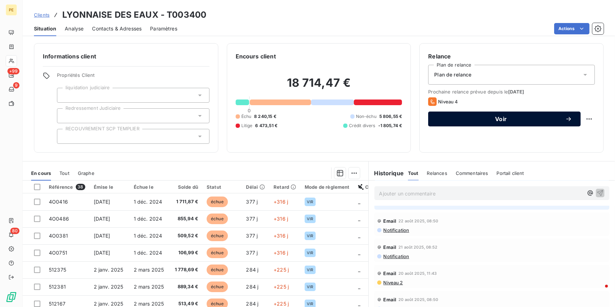
click at [502, 119] on span "Voir" at bounding box center [501, 119] width 128 height 6
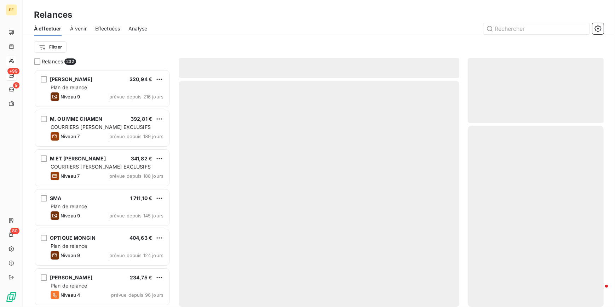
scroll to position [233, 131]
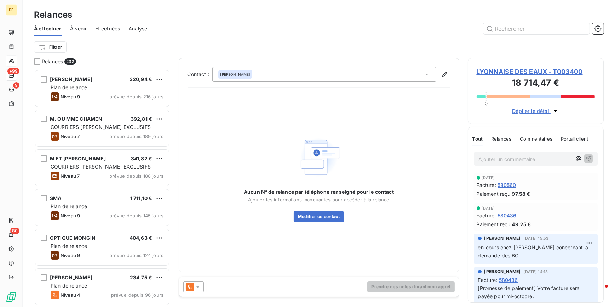
click at [200, 286] on icon at bounding box center [197, 286] width 7 height 7
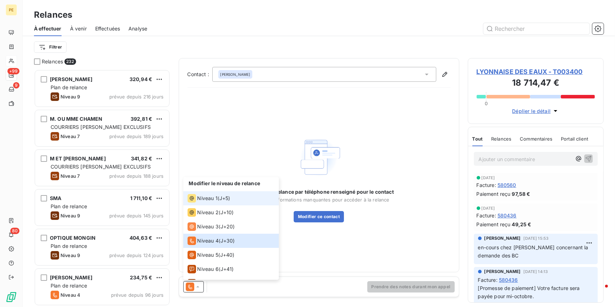
click at [219, 197] on div "Niveau 1 ( J+5 )" at bounding box center [209, 198] width 43 height 8
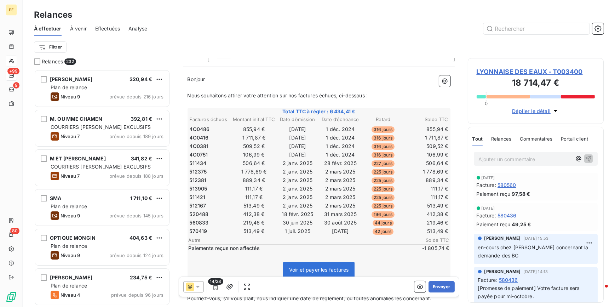
scroll to position [64, 0]
click at [214, 289] on icon "button" at bounding box center [215, 287] width 5 height 6
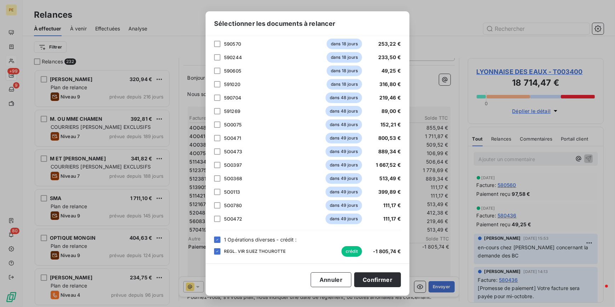
scroll to position [220, 0]
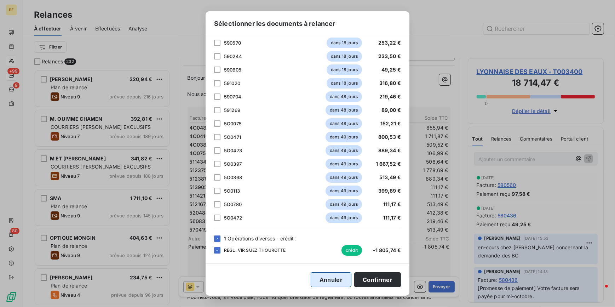
click at [329, 277] on button "Annuler" at bounding box center [331, 279] width 41 height 15
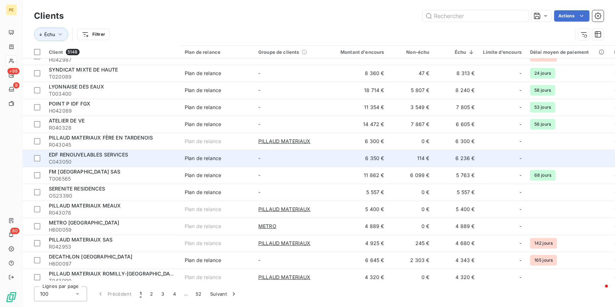
scroll to position [96, 0]
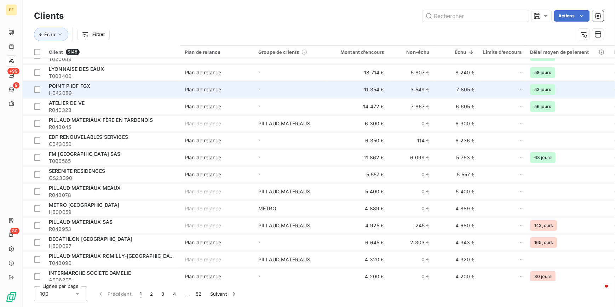
click at [77, 87] on span "POINT P IDF FGX" at bounding box center [69, 86] width 41 height 6
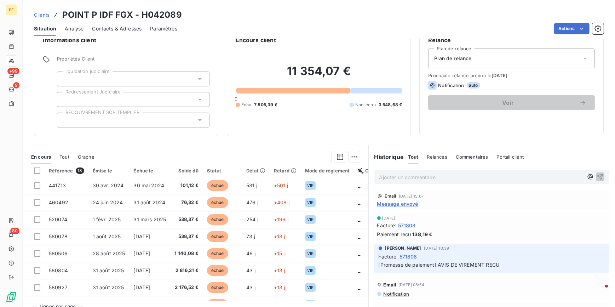
scroll to position [31, 0]
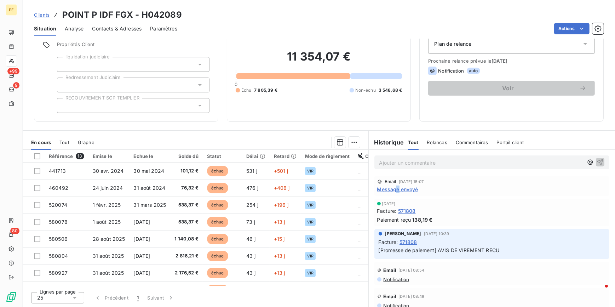
click at [394, 190] on span "Message envoyé" at bounding box center [397, 188] width 41 height 7
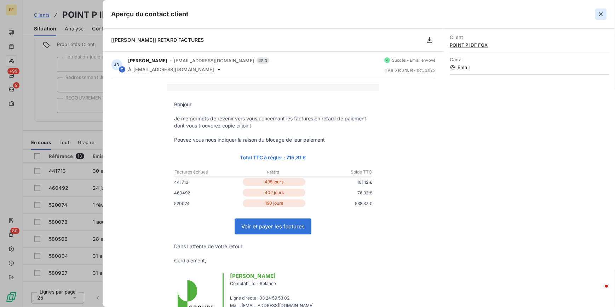
click at [601, 14] on icon "button" at bounding box center [601, 14] width 4 height 4
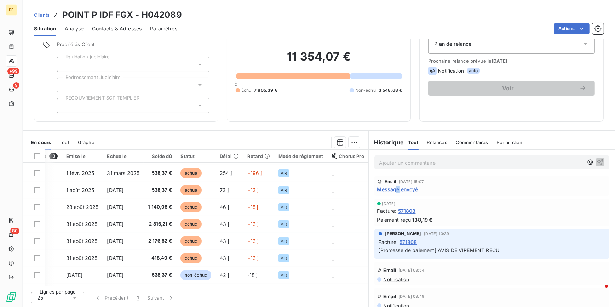
scroll to position [32, 0]
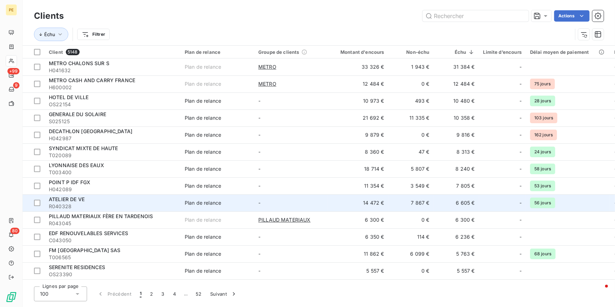
click at [106, 205] on span "R040328" at bounding box center [112, 206] width 127 height 7
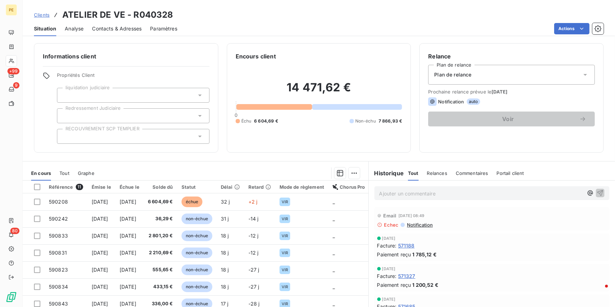
click at [413, 224] on span "Notification" at bounding box center [419, 225] width 27 height 6
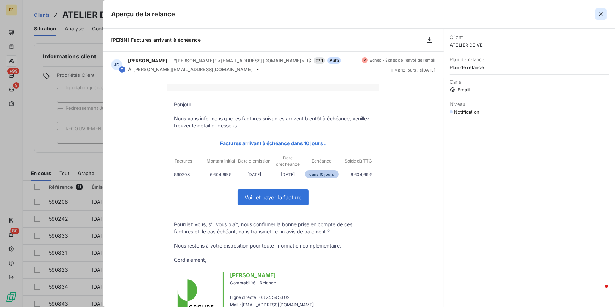
click at [601, 16] on icon "button" at bounding box center [600, 14] width 7 height 7
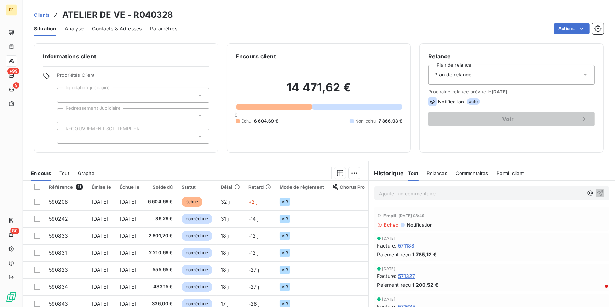
click at [99, 30] on span "Contacts & Adresses" at bounding box center [117, 28] width 50 height 7
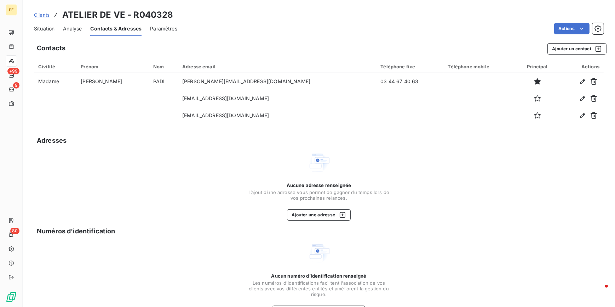
click at [50, 29] on span "Situation" at bounding box center [44, 28] width 21 height 7
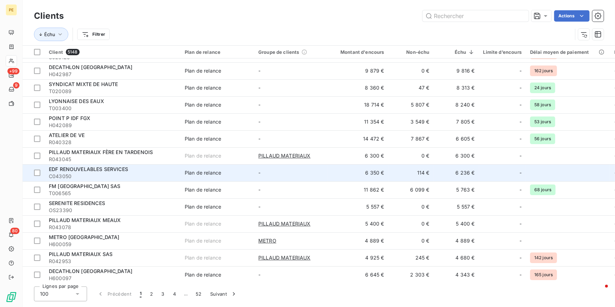
scroll to position [96, 0]
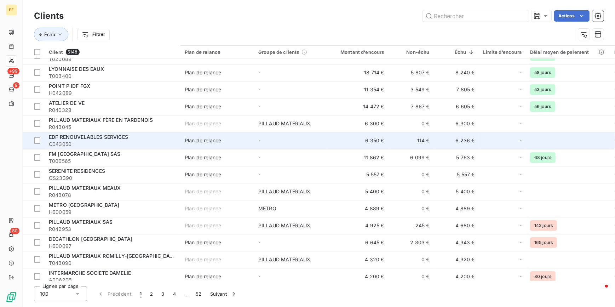
click at [116, 139] on span "EDF RENOUVELABLES SERVICES" at bounding box center [88, 137] width 79 height 6
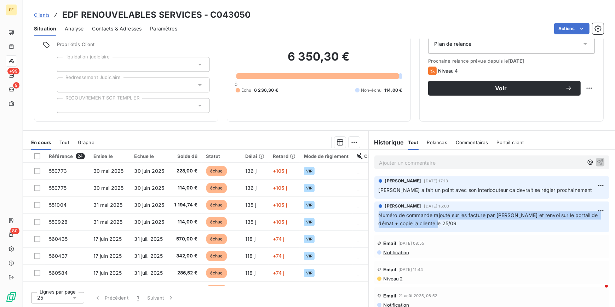
drag, startPoint x: 504, startPoint y: 225, endPoint x: 378, endPoint y: 215, distance: 126.3
click at [379, 215] on p "Numéro de commande rajouté sur les facture par [PERSON_NAME] et renvoi sur le p…" at bounding box center [492, 219] width 227 height 16
drag, startPoint x: 378, startPoint y: 215, endPoint x: 463, endPoint y: 224, distance: 85.7
click at [463, 224] on p "Numéro de commande rajouté sur les facture par [PERSON_NAME] et renvoi sur le p…" at bounding box center [492, 219] width 227 height 16
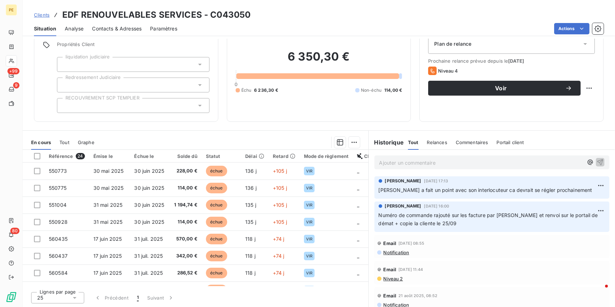
click at [425, 163] on p "Ajouter un commentaire ﻿" at bounding box center [481, 162] width 204 height 9
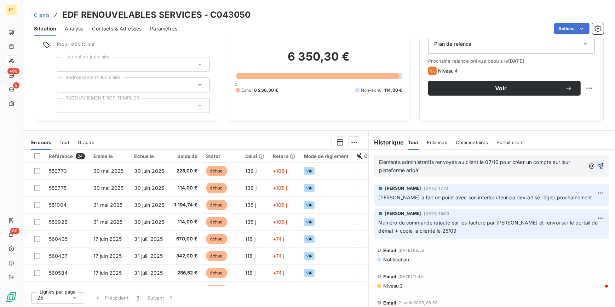
click at [597, 166] on icon "button" at bounding box center [600, 165] width 7 height 7
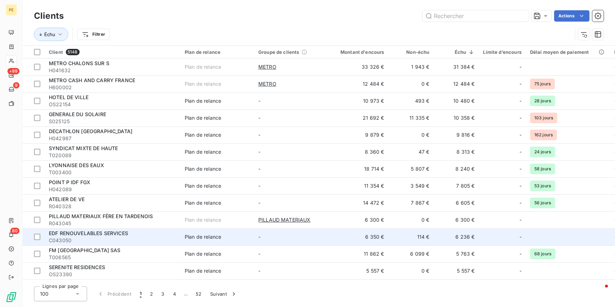
click at [127, 237] on span "C043050" at bounding box center [112, 240] width 127 height 7
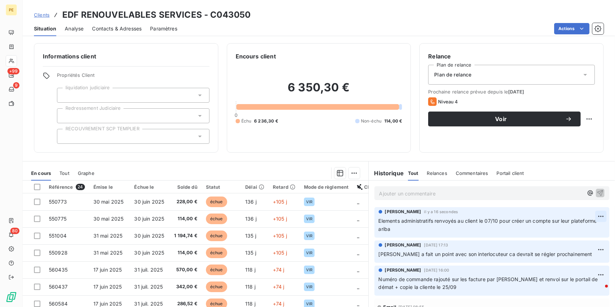
click at [592, 216] on html "PE +99 9 80 Clients EDF RENOUVELABLES SERVICES - C043050 Situation Analyse Cont…" at bounding box center [307, 153] width 615 height 307
click at [566, 244] on div "Supprimer" at bounding box center [574, 244] width 40 height 11
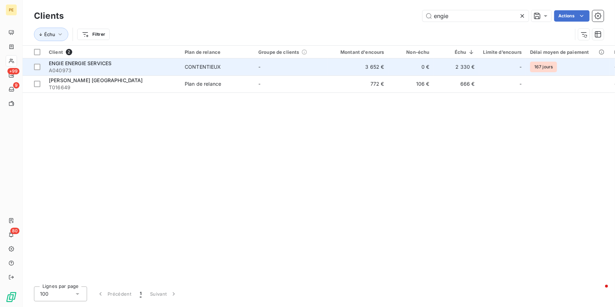
type input "engie"
click at [89, 67] on span "A040973" at bounding box center [112, 70] width 127 height 7
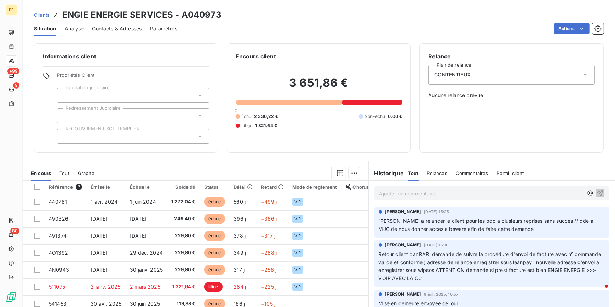
click at [411, 198] on div "Ajouter un commentaire ﻿" at bounding box center [491, 193] width 235 height 14
click at [411, 196] on p "Ajouter un commentaire ﻿" at bounding box center [481, 193] width 204 height 9
click at [439, 193] on span "Documents administratifsd envoyés" at bounding box center [421, 193] width 85 height 6
click at [471, 192] on p "Documents administratifs envoyés" at bounding box center [481, 193] width 204 height 8
click at [460, 195] on span "Documents administratifs envoyés sur leur plateforme ARIBA" at bounding box center [451, 193] width 144 height 6
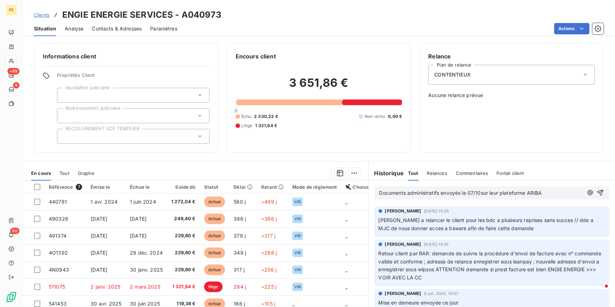
click at [475, 192] on span "Documents administratifs envoyés le 07/10sur leur plateforme ARIBA" at bounding box center [460, 193] width 163 height 6
click at [468, 194] on span "Documents administratifs envoyés le 07/10sur leur plateforme ARIBA" at bounding box center [460, 193] width 163 height 6
click at [478, 193] on span "Documents administratifs envoyés le 10/10sur leur plateforme ARIBA" at bounding box center [460, 193] width 162 height 6
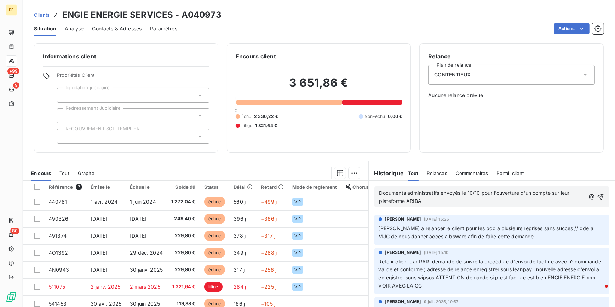
click at [433, 200] on p "Documents administratifs envoyés le 10/10 pour l'ouverture d'un compte sur leur…" at bounding box center [482, 197] width 206 height 16
click at [597, 195] on icon "button" at bounding box center [600, 196] width 7 height 7
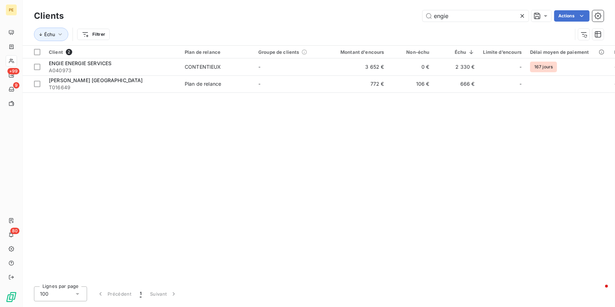
click at [524, 17] on icon at bounding box center [522, 15] width 7 height 7
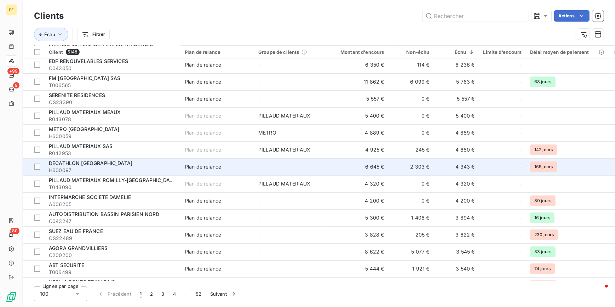
scroll to position [161, 0]
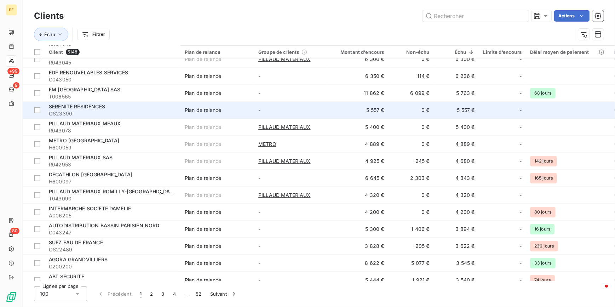
click at [113, 115] on span "OS23390" at bounding box center [112, 113] width 127 height 7
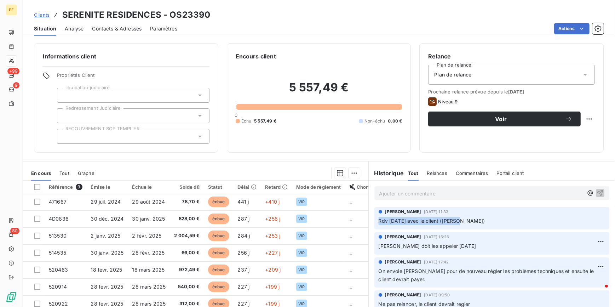
drag, startPoint x: 497, startPoint y: 222, endPoint x: 375, endPoint y: 223, distance: 122.4
click at [379, 223] on p "Rdv [DATE] avec le client ([PERSON_NAME])" at bounding box center [492, 221] width 227 height 8
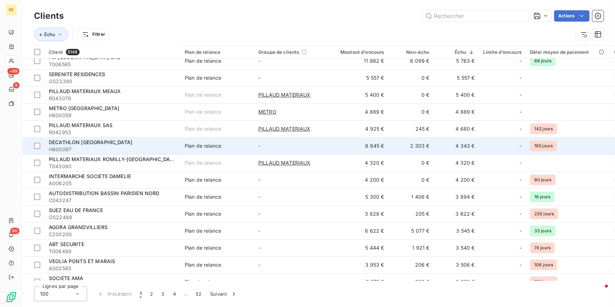
scroll to position [161, 0]
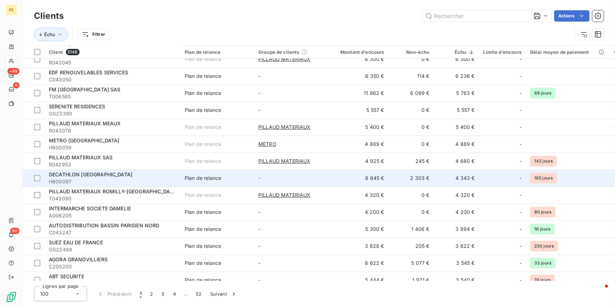
click at [70, 178] on span "H600097" at bounding box center [112, 181] width 127 height 7
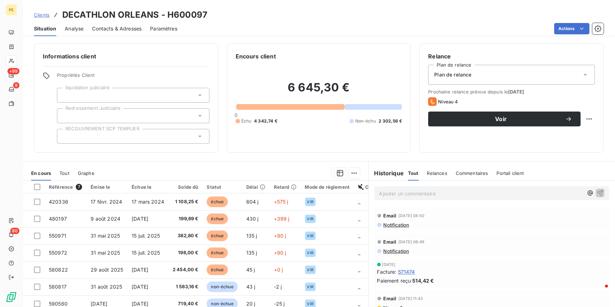
click at [108, 25] on span "Contacts & Adresses" at bounding box center [117, 28] width 50 height 7
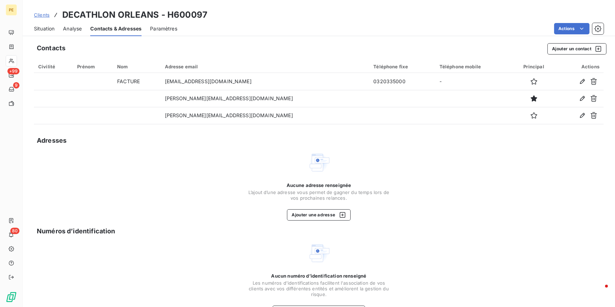
click at [34, 26] on span "Situation" at bounding box center [44, 28] width 21 height 7
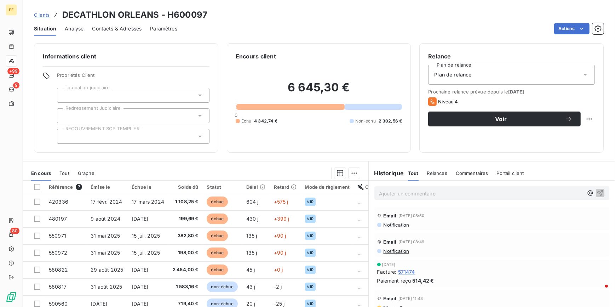
click at [120, 30] on span "Contacts & Adresses" at bounding box center [117, 28] width 50 height 7
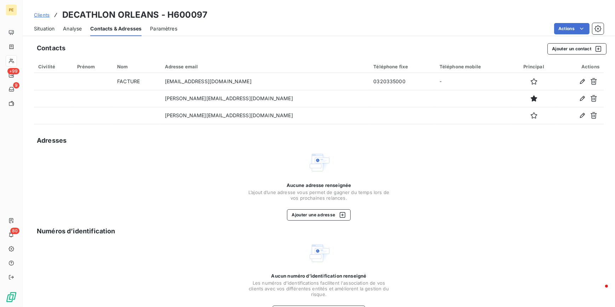
click at [49, 30] on span "Situation" at bounding box center [44, 28] width 21 height 7
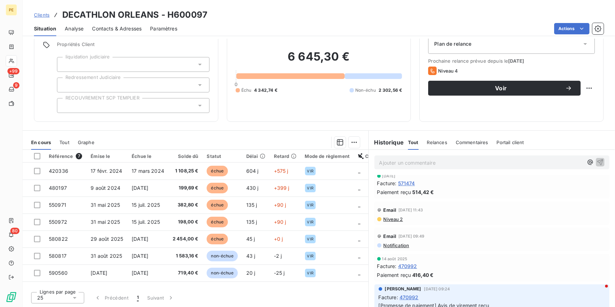
scroll to position [32, 0]
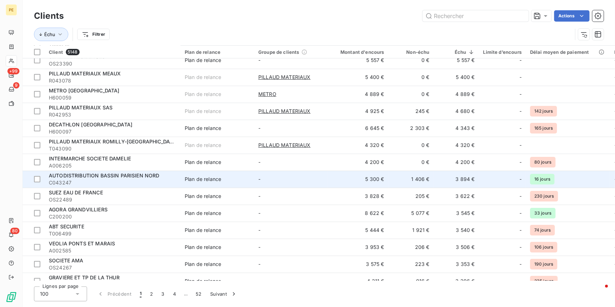
scroll to position [225, 0]
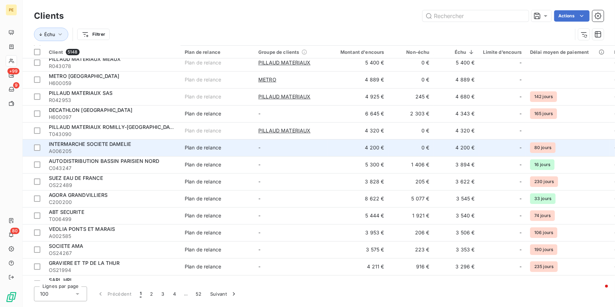
click at [110, 148] on span "A006205" at bounding box center [112, 151] width 127 height 7
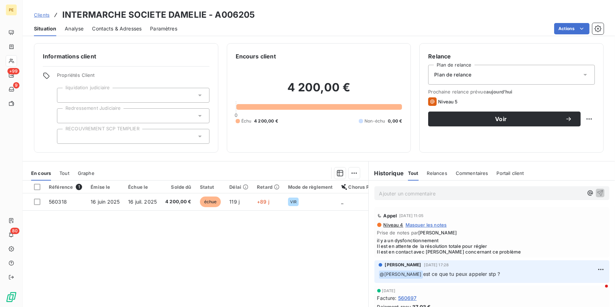
click at [530, 249] on span "il y a un dysfonctionnement Il est en attente de la résolution totale pour régl…" at bounding box center [492, 245] width 230 height 17
drag, startPoint x: 504, startPoint y: 251, endPoint x: 371, endPoint y: 242, distance: 134.1
click at [371, 242] on div "Appel [DATE] 11:05 Niveau 4 Masquer les notes Prise de notes par [PERSON_NAME] …" at bounding box center [492, 232] width 247 height 53
drag, startPoint x: 371, startPoint y: 242, endPoint x: 492, endPoint y: 244, distance: 121.0
click at [492, 244] on span "il y a un dysfonctionnement Il est en attente de la résolution totale pour régl…" at bounding box center [492, 245] width 230 height 17
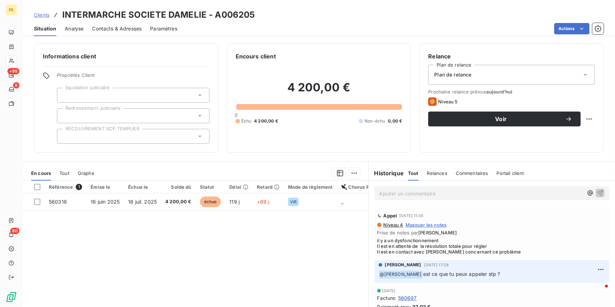
click at [515, 232] on span "Prise de notes par [PERSON_NAME]" at bounding box center [492, 233] width 230 height 6
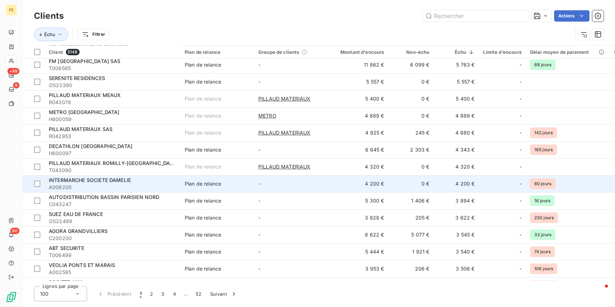
scroll to position [193, 0]
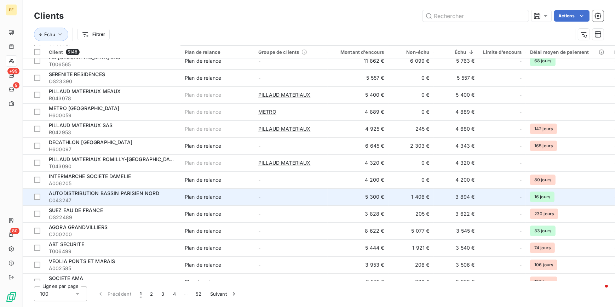
click at [151, 194] on span "AUTODISTRIBUTION BASSIN PARISIEN NORD" at bounding box center [104, 193] width 111 height 6
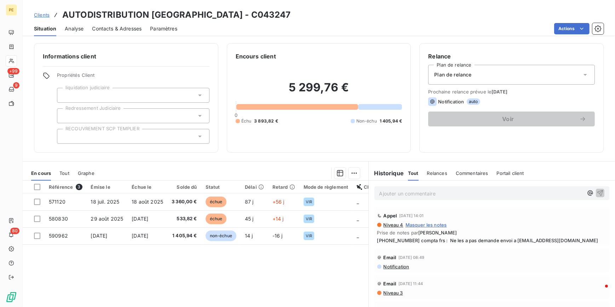
click at [132, 30] on span "Contacts & Adresses" at bounding box center [117, 28] width 50 height 7
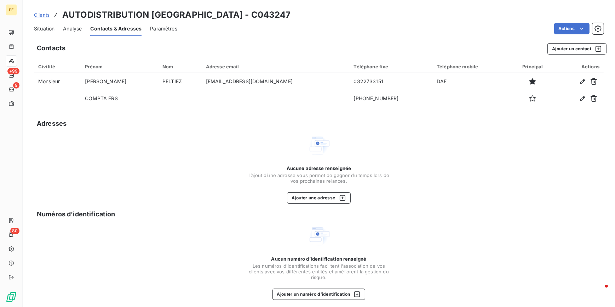
click at [47, 28] on span "Situation" at bounding box center [44, 28] width 21 height 7
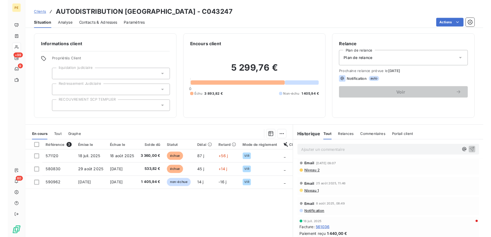
scroll to position [91, 0]
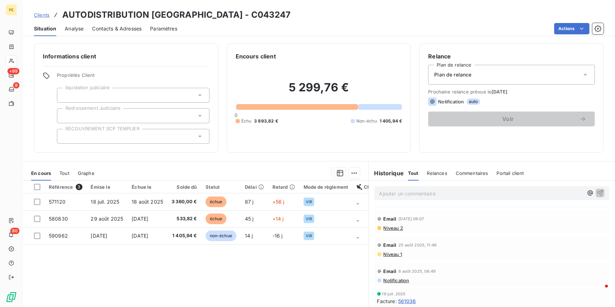
click at [387, 224] on div "Email [DATE] 09:07" at bounding box center [492, 218] width 230 height 11
click at [390, 227] on span "Niveau 2" at bounding box center [393, 228] width 20 height 6
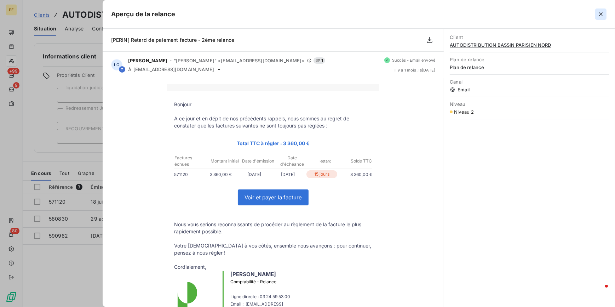
click at [604, 15] on icon "button" at bounding box center [600, 14] width 7 height 7
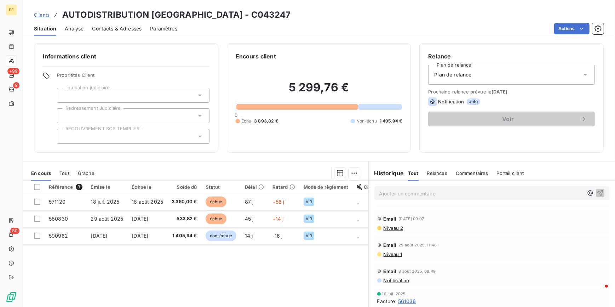
click at [127, 30] on span "Contacts & Adresses" at bounding box center [117, 28] width 50 height 7
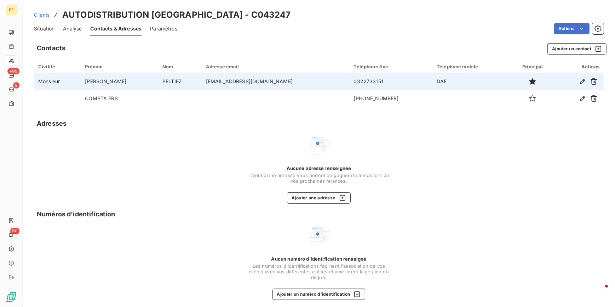
drag, startPoint x: 284, startPoint y: 82, endPoint x: 206, endPoint y: 81, distance: 78.5
click at [206, 81] on td "[EMAIL_ADDRESS][DOMAIN_NAME]" at bounding box center [276, 81] width 148 height 17
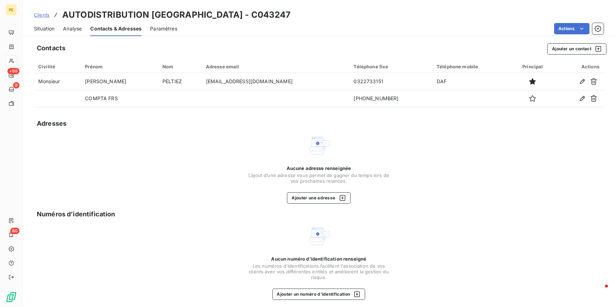
drag, startPoint x: 206, startPoint y: 81, endPoint x: 207, endPoint y: 159, distance: 77.8
click at [207, 159] on div "Aucune adresse renseignée L’ajout d’une adresse vous permet de gagner du temps …" at bounding box center [319, 168] width 570 height 69
drag, startPoint x: 297, startPoint y: 16, endPoint x: 258, endPoint y: 17, distance: 38.9
click at [258, 17] on h3 "AUTODISTRIBUTION [GEOGRAPHIC_DATA] - C043247" at bounding box center [176, 14] width 229 height 13
copy h3 "C043247"
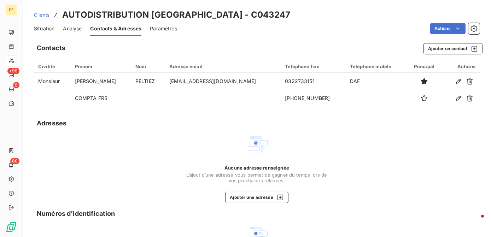
click at [46, 30] on span "Situation" at bounding box center [44, 28] width 21 height 7
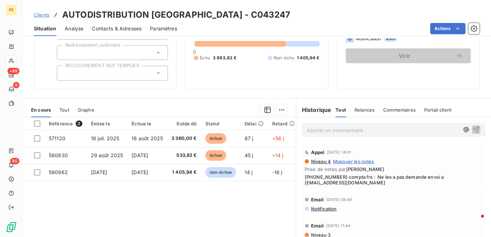
scroll to position [36, 0]
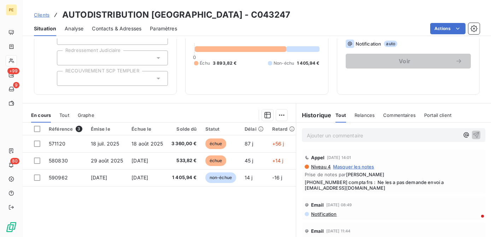
scroll to position [64, 0]
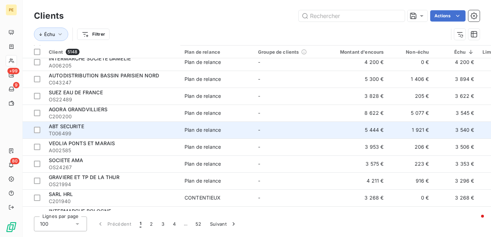
scroll to position [322, 0]
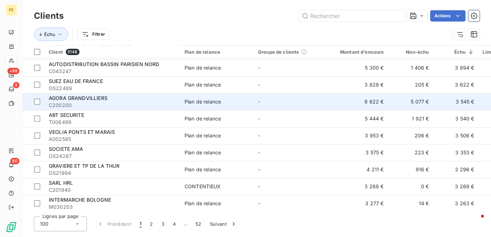
click at [92, 100] on span "AGORA GRANDVILLIERS" at bounding box center [78, 98] width 59 height 6
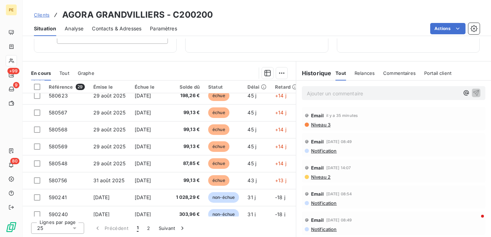
click at [316, 124] on span "Niveau 3" at bounding box center [321, 125] width 20 height 6
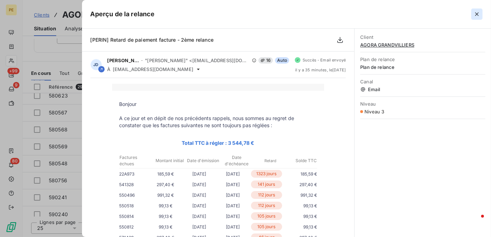
click at [478, 13] on icon "button" at bounding box center [477, 14] width 4 height 4
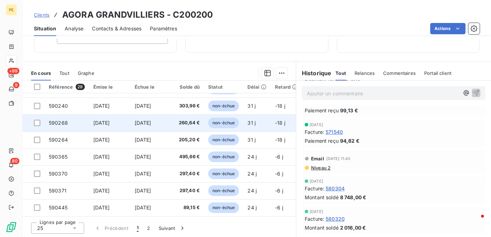
scroll to position [547, 0]
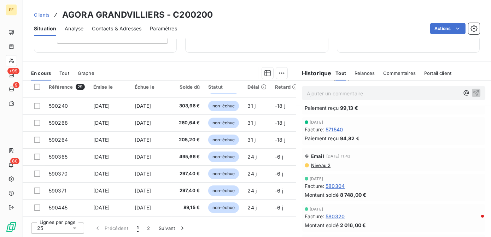
click at [119, 31] on span "Contacts & Adresses" at bounding box center [117, 28] width 50 height 7
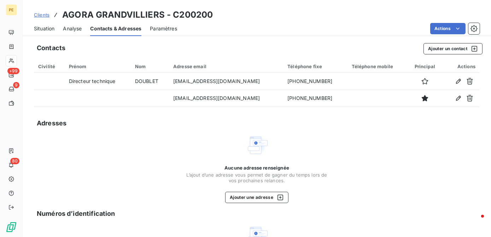
click at [48, 27] on span "Situation" at bounding box center [44, 28] width 21 height 7
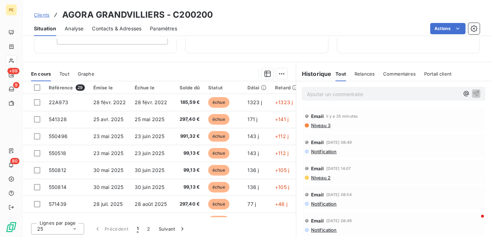
scroll to position [100, 0]
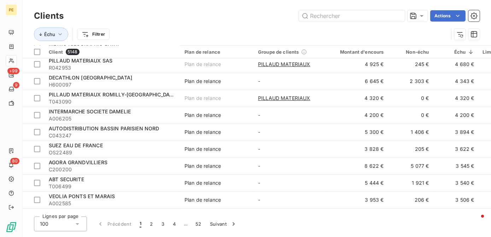
scroll to position [289, 0]
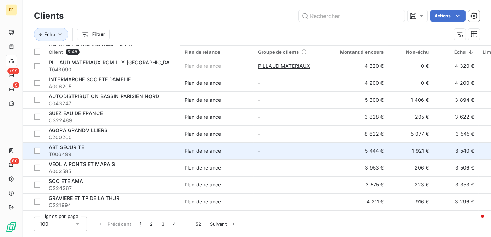
click at [92, 155] on span "T006499" at bounding box center [112, 154] width 127 height 7
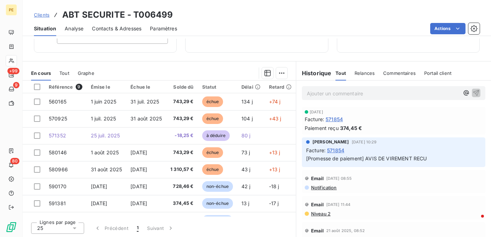
click at [314, 213] on span "Niveau 2" at bounding box center [321, 214] width 20 height 6
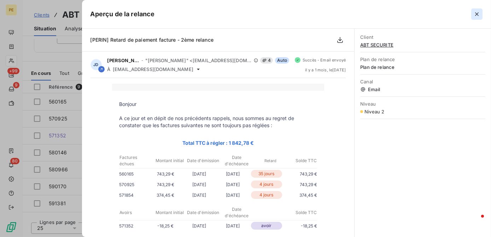
click at [477, 15] on icon "button" at bounding box center [477, 14] width 4 height 4
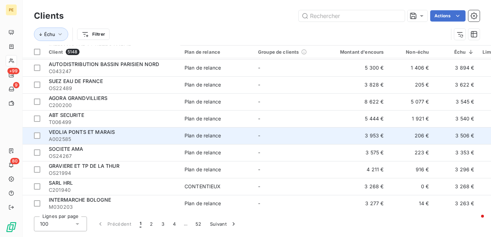
click at [139, 133] on div "VEOLIA PONTS ET MARAIS" at bounding box center [112, 132] width 127 height 7
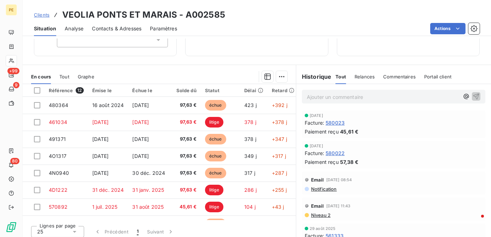
scroll to position [100, 0]
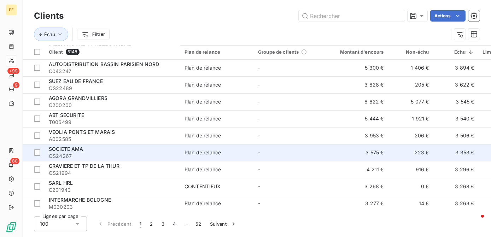
click at [94, 153] on span "OS24267" at bounding box center [112, 156] width 127 height 7
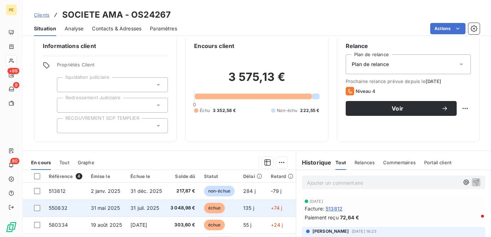
scroll to position [4, 0]
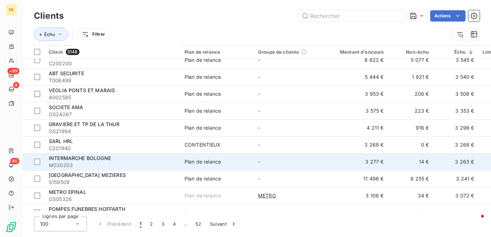
scroll to position [354, 0]
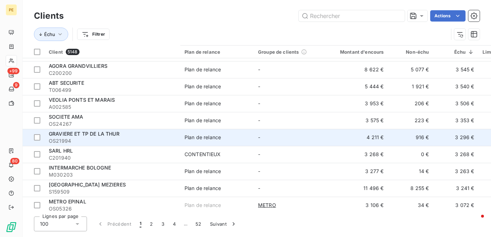
click at [95, 138] on span "OS21994" at bounding box center [112, 141] width 127 height 7
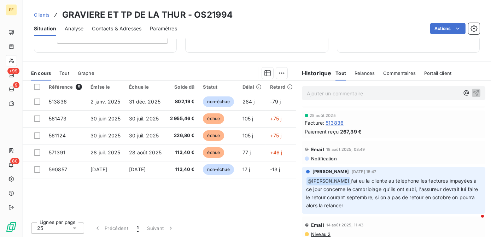
scroll to position [64, 0]
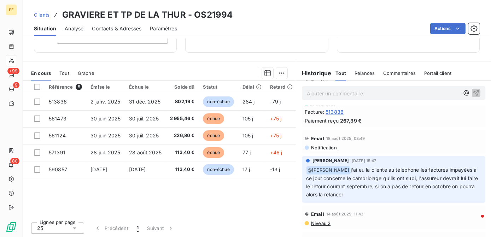
drag, startPoint x: 313, startPoint y: 183, endPoint x: 429, endPoint y: 201, distance: 117.0
click at [429, 201] on div "[PERSON_NAME] [DATE] 15:47 ﻿ @ [PERSON_NAME] j'ai eu la cliente au téléphone le…" at bounding box center [394, 179] width 184 height 47
drag, startPoint x: 429, startPoint y: 201, endPoint x: 382, endPoint y: 188, distance: 48.3
click at [382, 188] on span "j'ai eu la cliente au téléphone les factures impayées à ce jour concerne le cam…" at bounding box center [393, 182] width 174 height 31
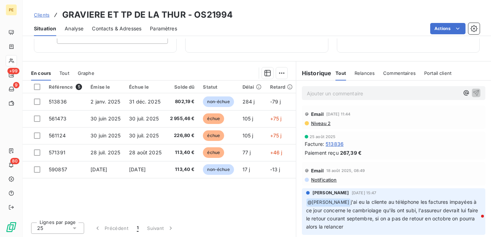
scroll to position [0, 0]
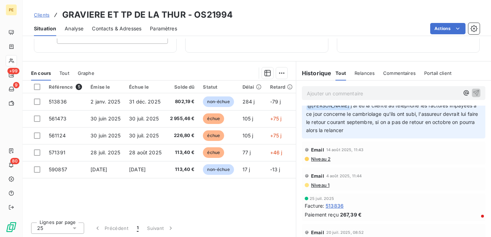
click at [361, 132] on p "﻿ @ [PERSON_NAME] j'ai eu la cliente au téléphone les factures impayées à ce jo…" at bounding box center [393, 118] width 175 height 33
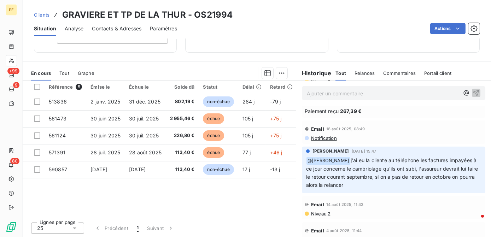
scroll to position [64, 0]
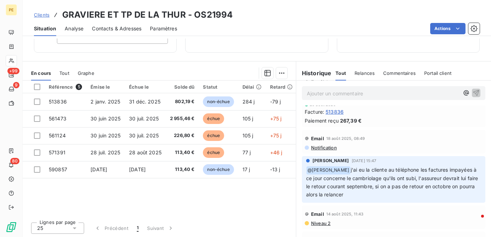
drag, startPoint x: 363, startPoint y: 198, endPoint x: 297, endPoint y: 166, distance: 73.3
click at [297, 166] on div "[PERSON_NAME] [DATE] 15:47 ﻿ @ [PERSON_NAME] j'ai eu la cliente au téléphone le…" at bounding box center [393, 180] width 195 height 50
click at [394, 185] on span "j'ai eu la cliente au téléphone les factures impayées à ce jour concerne le cam…" at bounding box center [393, 182] width 174 height 31
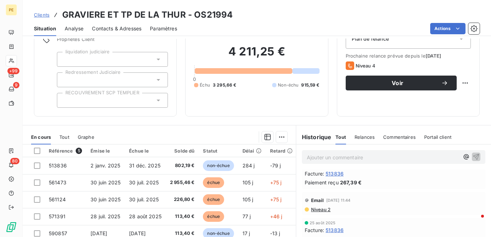
scroll to position [0, 0]
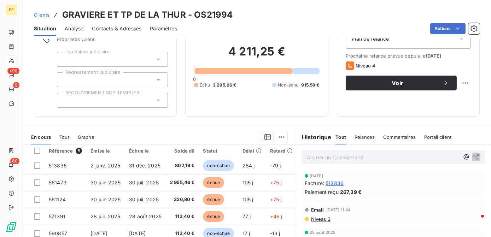
click at [322, 219] on span "Niveau 2" at bounding box center [321, 220] width 20 height 6
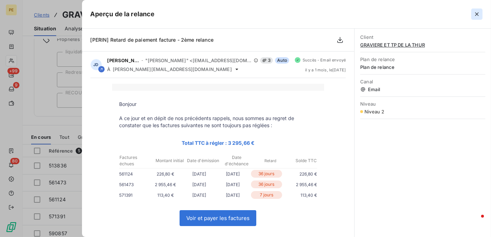
click at [477, 15] on icon "button" at bounding box center [477, 14] width 4 height 4
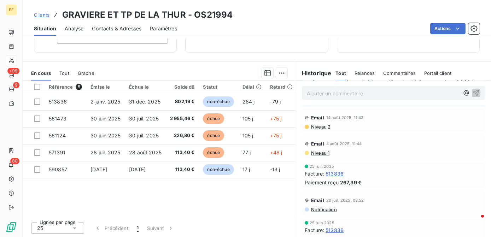
scroll to position [64, 0]
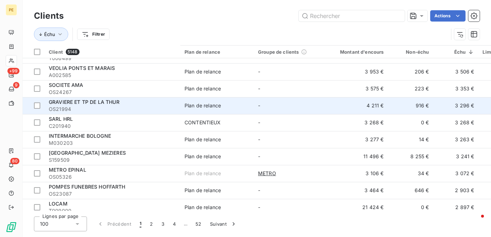
scroll to position [418, 0]
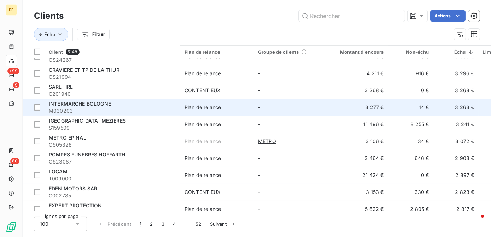
click at [119, 108] on span "M030203" at bounding box center [112, 111] width 127 height 7
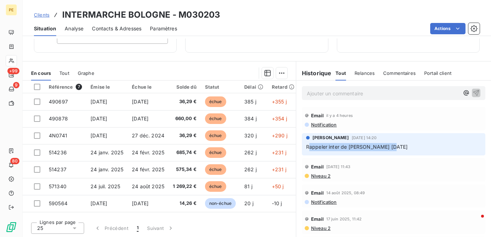
drag, startPoint x: 400, startPoint y: 146, endPoint x: 307, endPoint y: 143, distance: 92.4
click at [307, 143] on p "Rappeler inter de [PERSON_NAME] [DATE]" at bounding box center [393, 147] width 175 height 8
click at [385, 158] on div "Email [DATE] 11:43 Niveau 2" at bounding box center [394, 169] width 184 height 23
drag, startPoint x: 307, startPoint y: 218, endPoint x: 309, endPoint y: 208, distance: 9.3
click at [309, 208] on div "Email [DATE] 08:49 Notification" at bounding box center [393, 196] width 195 height 26
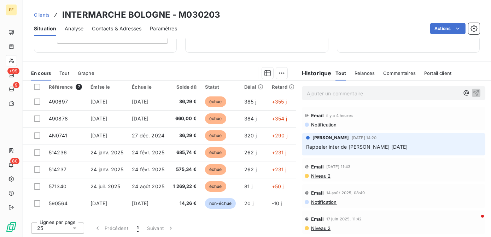
drag, startPoint x: 309, startPoint y: 208, endPoint x: 376, endPoint y: 176, distance: 74.8
click at [376, 176] on div "Niveau 2" at bounding box center [394, 176] width 178 height 6
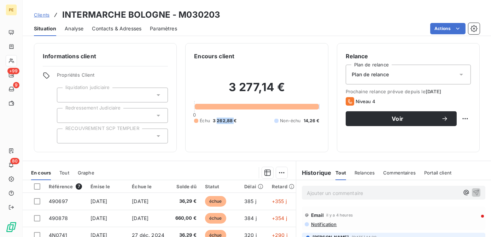
drag, startPoint x: 231, startPoint y: 114, endPoint x: 215, endPoint y: 117, distance: 16.7
click at [215, 117] on div "3 277,14 € 0 Échu 3 262,88 € Non-échu 14,26 €" at bounding box center [256, 101] width 125 height 83
click at [207, 133] on div "3 277,14 € 0 Échu 3 262,88 € Non-échu 14,26 €" at bounding box center [256, 101] width 125 height 83
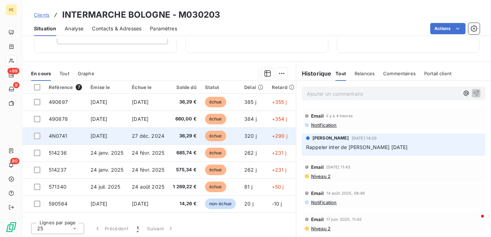
scroll to position [100, 0]
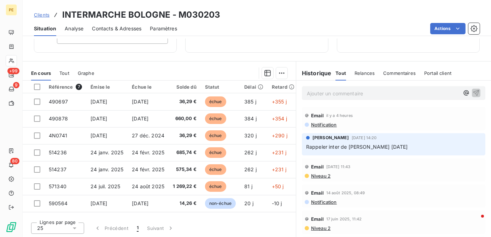
click at [321, 175] on span "Niveau 2" at bounding box center [321, 176] width 20 height 6
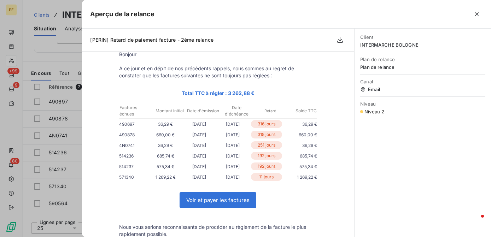
scroll to position [64, 0]
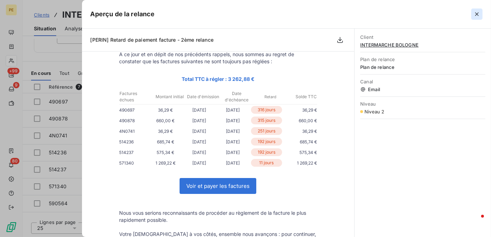
click at [478, 11] on icon "button" at bounding box center [477, 14] width 7 height 7
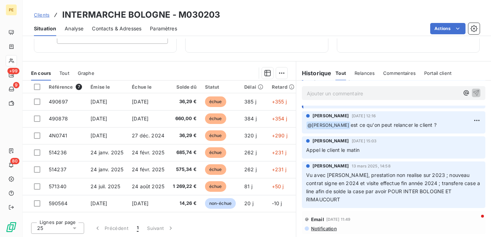
scroll to position [193, 0]
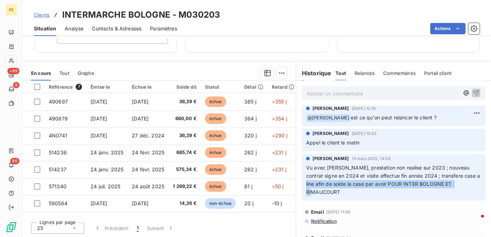
drag, startPoint x: 309, startPoint y: 184, endPoint x: 354, endPoint y: 194, distance: 46.8
click at [354, 194] on p "Vu avec [PERSON_NAME], prestation non realise sur 2023 ; nouveau contrat signe …" at bounding box center [393, 180] width 175 height 33
drag, startPoint x: 354, startPoint y: 194, endPoint x: 352, endPoint y: 199, distance: 5.7
click at [352, 199] on div "[PERSON_NAME] [DATE] 14:58 Vu avec [PERSON_NAME], prestation non realise sur 20…" at bounding box center [394, 177] width 184 height 47
click at [414, 183] on span "Vu avec [PERSON_NAME], prestation non realise sur 2023 ; nouveau contrat signe …" at bounding box center [393, 180] width 175 height 30
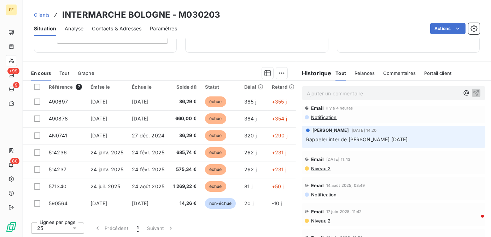
scroll to position [0, 0]
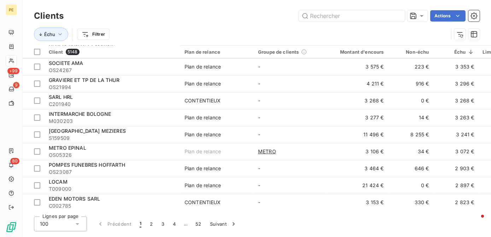
scroll to position [418, 0]
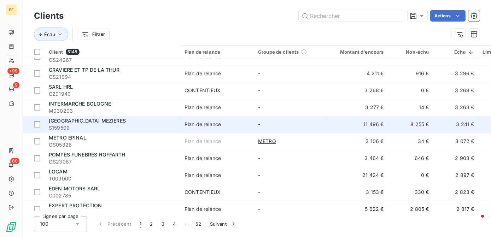
click at [114, 120] on span "[GEOGRAPHIC_DATA] MEZIERES" at bounding box center [87, 121] width 77 height 6
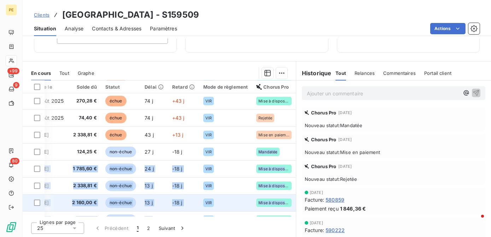
scroll to position [115, 108]
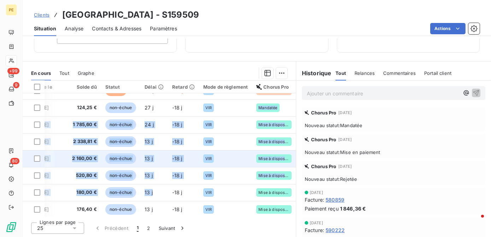
drag, startPoint x: 233, startPoint y: 213, endPoint x: 149, endPoint y: 212, distance: 83.5
click at [149, 212] on tbody "490900 [DATE] [DATE] 60,24 € échue 378 j +347 j VIR Rejetée 490897 [DATE] [DATE…" at bounding box center [109, 193] width 374 height 425
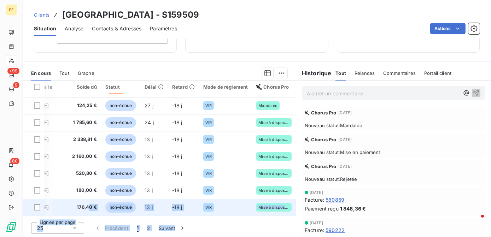
drag, startPoint x: 149, startPoint y: 212, endPoint x: 84, endPoint y: 211, distance: 65.1
click at [84, 211] on div "Référence 29 Émise le Échue le Solde dû Statut Délai Retard Mode de règlement C…" at bounding box center [159, 159] width 273 height 157
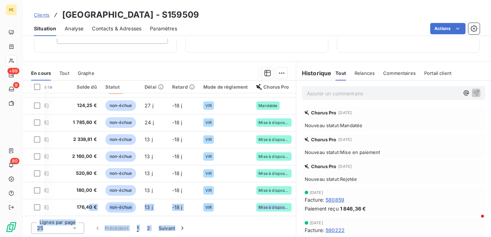
click at [252, 220] on div "Lignes par page 25 Précédent 1 2 Suivant" at bounding box center [159, 227] width 273 height 21
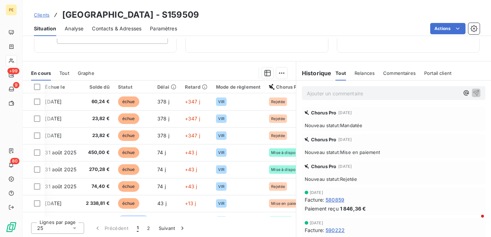
scroll to position [0, 101]
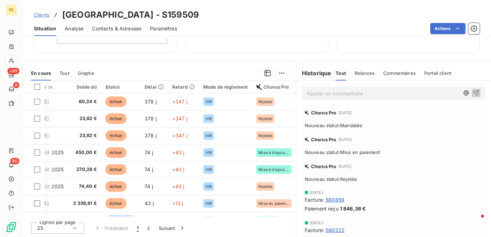
click at [386, 25] on div "Actions" at bounding box center [333, 28] width 294 height 11
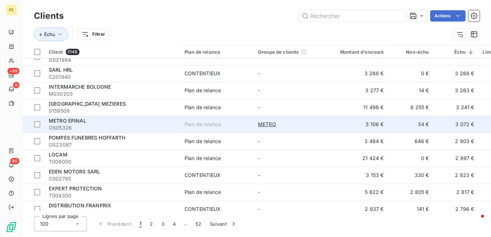
scroll to position [450, 0]
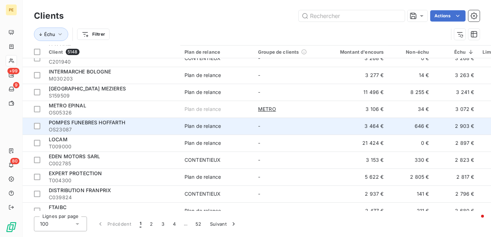
click at [94, 128] on span "OS23087" at bounding box center [112, 129] width 127 height 7
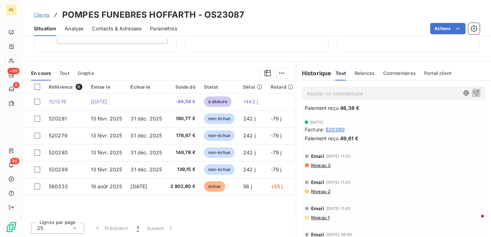
scroll to position [96, 0]
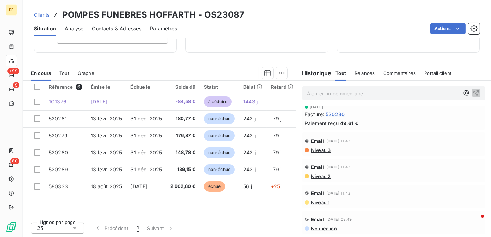
click at [324, 149] on span "Niveau 3" at bounding box center [321, 151] width 20 height 6
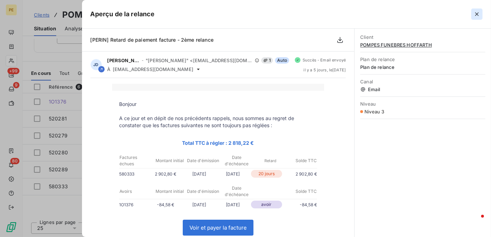
click at [472, 15] on button "button" at bounding box center [477, 13] width 11 height 11
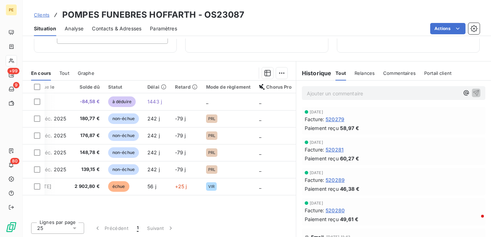
scroll to position [0, 0]
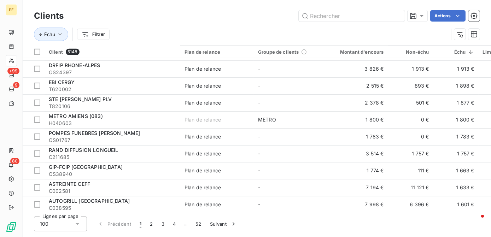
scroll to position [900, 0]
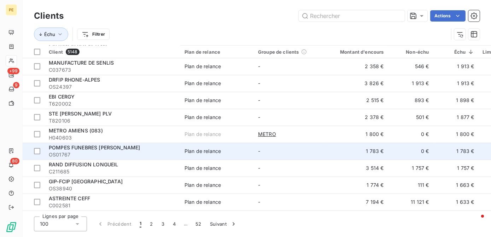
click at [97, 155] on span "OS01767" at bounding box center [112, 154] width 127 height 7
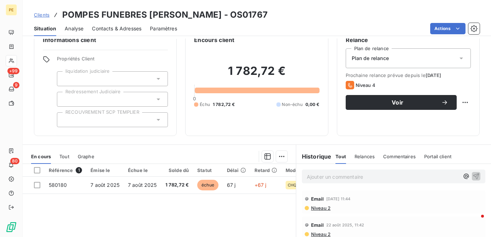
scroll to position [32, 0]
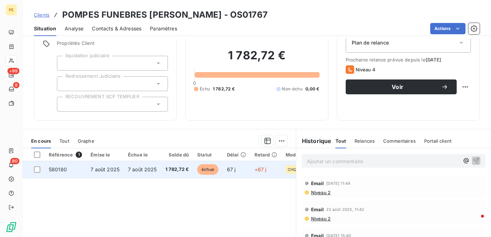
click at [114, 176] on td "7 août 2025" at bounding box center [105, 169] width 38 height 17
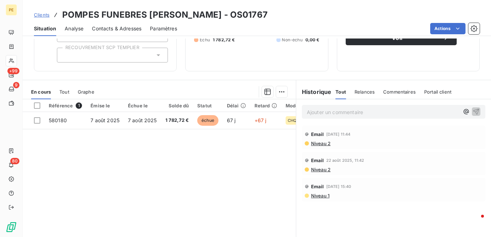
scroll to position [96, 0]
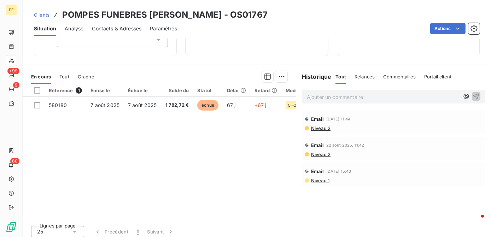
click at [130, 28] on span "Contacts & Adresses" at bounding box center [117, 28] width 50 height 7
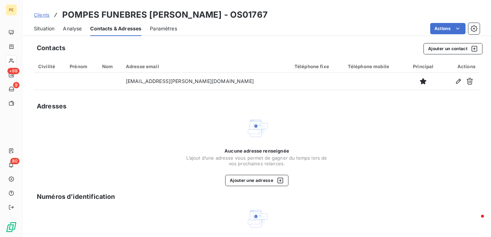
click at [68, 29] on span "Analyse" at bounding box center [72, 28] width 19 height 7
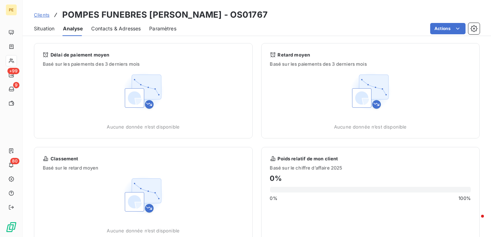
click at [51, 30] on span "Situation" at bounding box center [44, 28] width 21 height 7
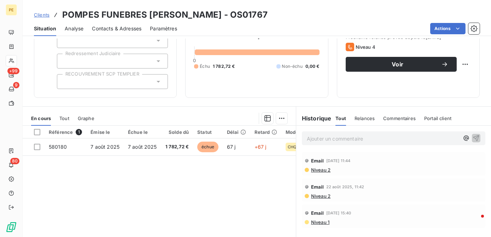
scroll to position [64, 0]
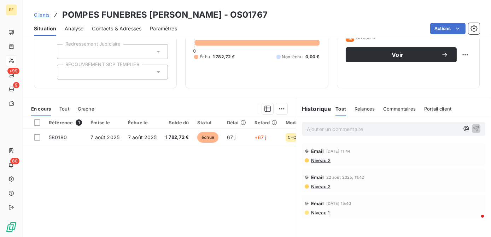
click at [318, 158] on span "Niveau 2" at bounding box center [321, 161] width 20 height 6
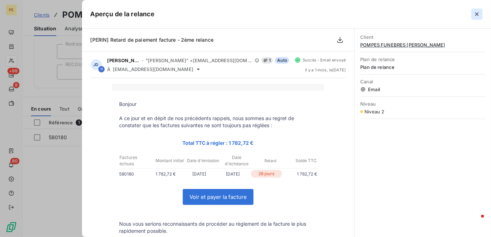
click at [478, 15] on icon "button" at bounding box center [477, 14] width 7 height 7
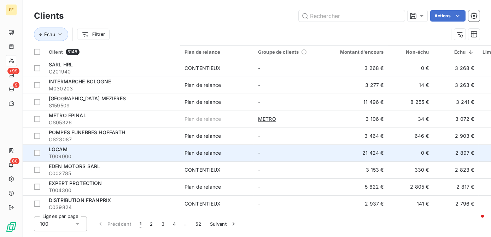
scroll to position [450, 0]
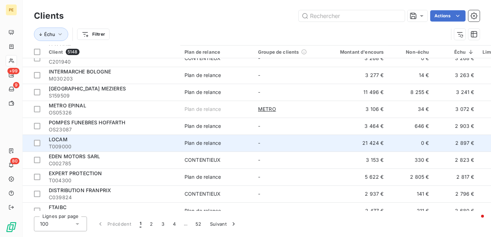
click at [207, 145] on div "Plan de relance" at bounding box center [203, 143] width 36 height 7
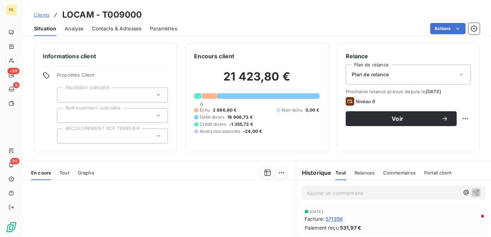
scroll to position [32, 0]
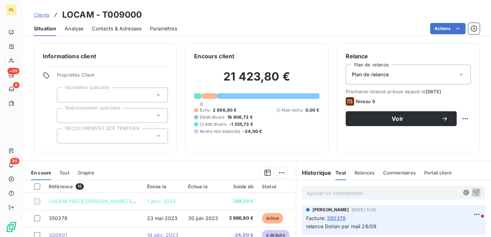
click at [329, 194] on p "Ajouter un commentaire ﻿" at bounding box center [383, 193] width 152 height 9
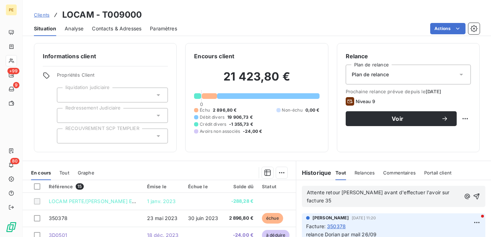
scroll to position [39, 0]
click at [474, 194] on icon "button" at bounding box center [477, 196] width 7 height 7
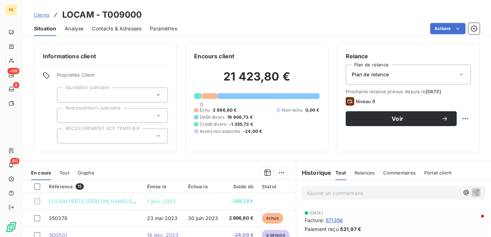
scroll to position [57, 0]
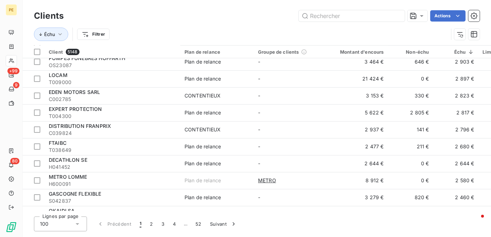
scroll to position [482, 0]
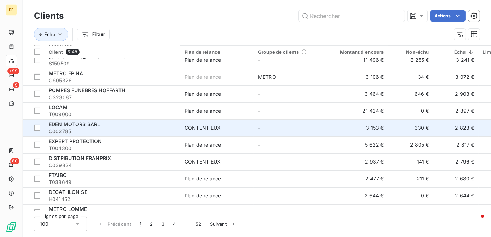
click at [91, 127] on span "EDEN MOTORS SARL" at bounding box center [74, 124] width 51 height 6
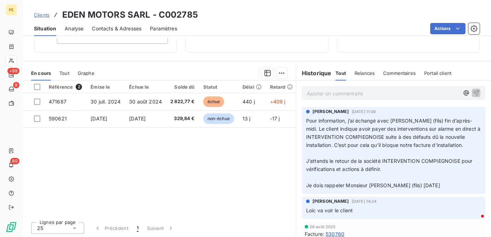
drag, startPoint x: 361, startPoint y: 155, endPoint x: 323, endPoint y: 132, distance: 44.0
click at [323, 132] on p "Pour information, j’ai échangé avec [PERSON_NAME] (fils) fin d’après-midi. Le c…" at bounding box center [393, 153] width 175 height 73
drag, startPoint x: 323, startPoint y: 132, endPoint x: 383, endPoint y: 154, distance: 63.9
click at [383, 154] on p "Pour information, j’ai échangé avec [PERSON_NAME] (fils) fin d’après-midi. Le c…" at bounding box center [393, 153] width 175 height 73
click at [328, 148] on span "Pour information, j’ai échangé avec [PERSON_NAME] (fils) fin d’après-midi. Le c…" at bounding box center [394, 133] width 176 height 30
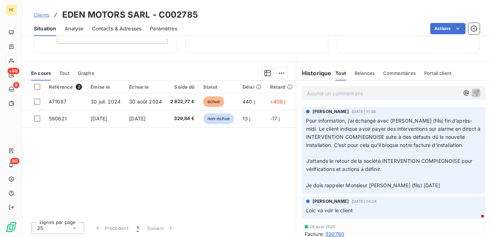
click at [345, 100] on div "Ajouter un commentaire ﻿" at bounding box center [393, 93] width 195 height 25
click at [345, 94] on p "Ajouter un commentaire ﻿" at bounding box center [383, 93] width 152 height 9
click at [473, 93] on icon "button" at bounding box center [476, 92] width 7 height 7
